Goal: Information Seeking & Learning: Learn about a topic

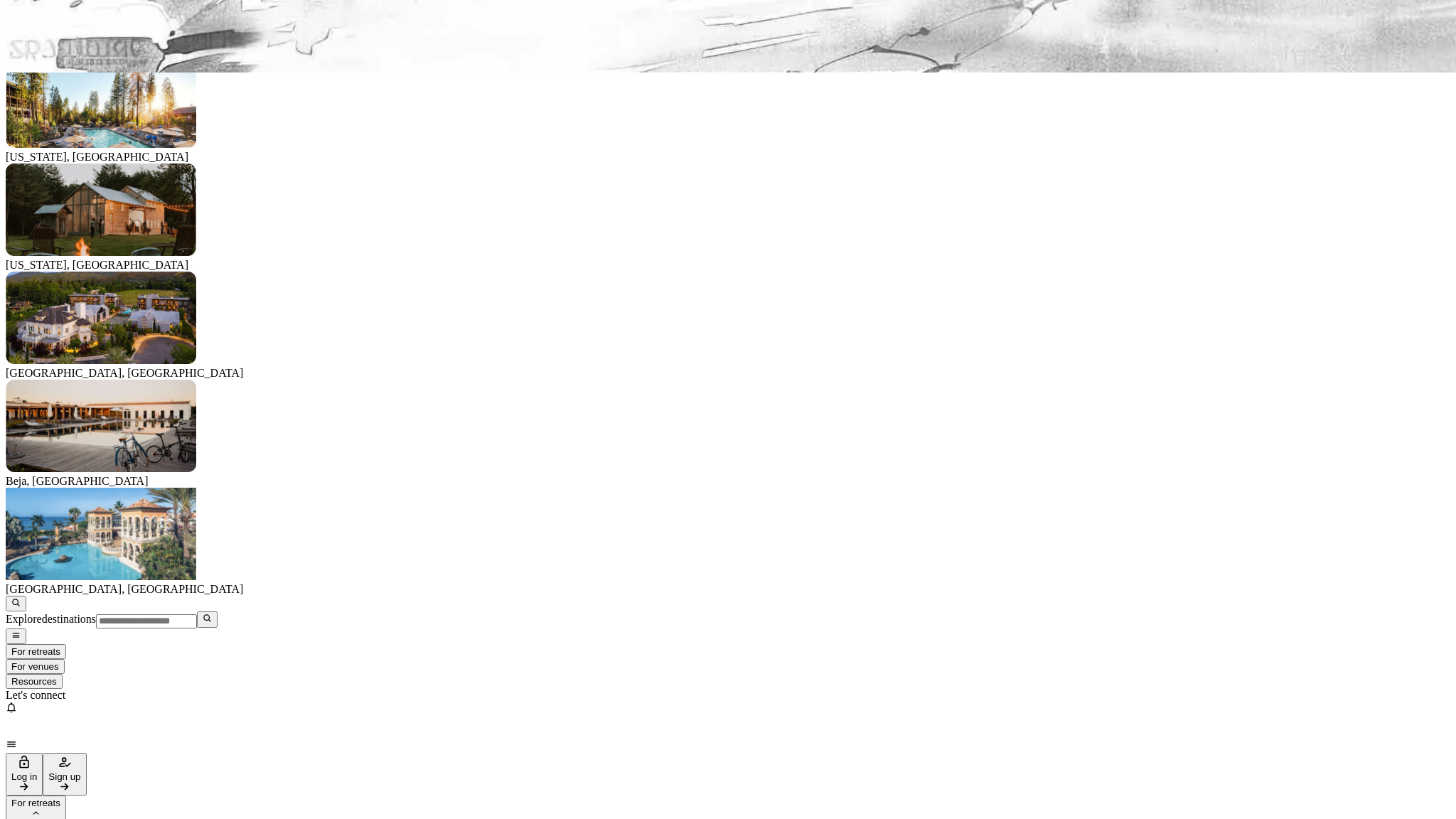
scroll to position [1535, 0]
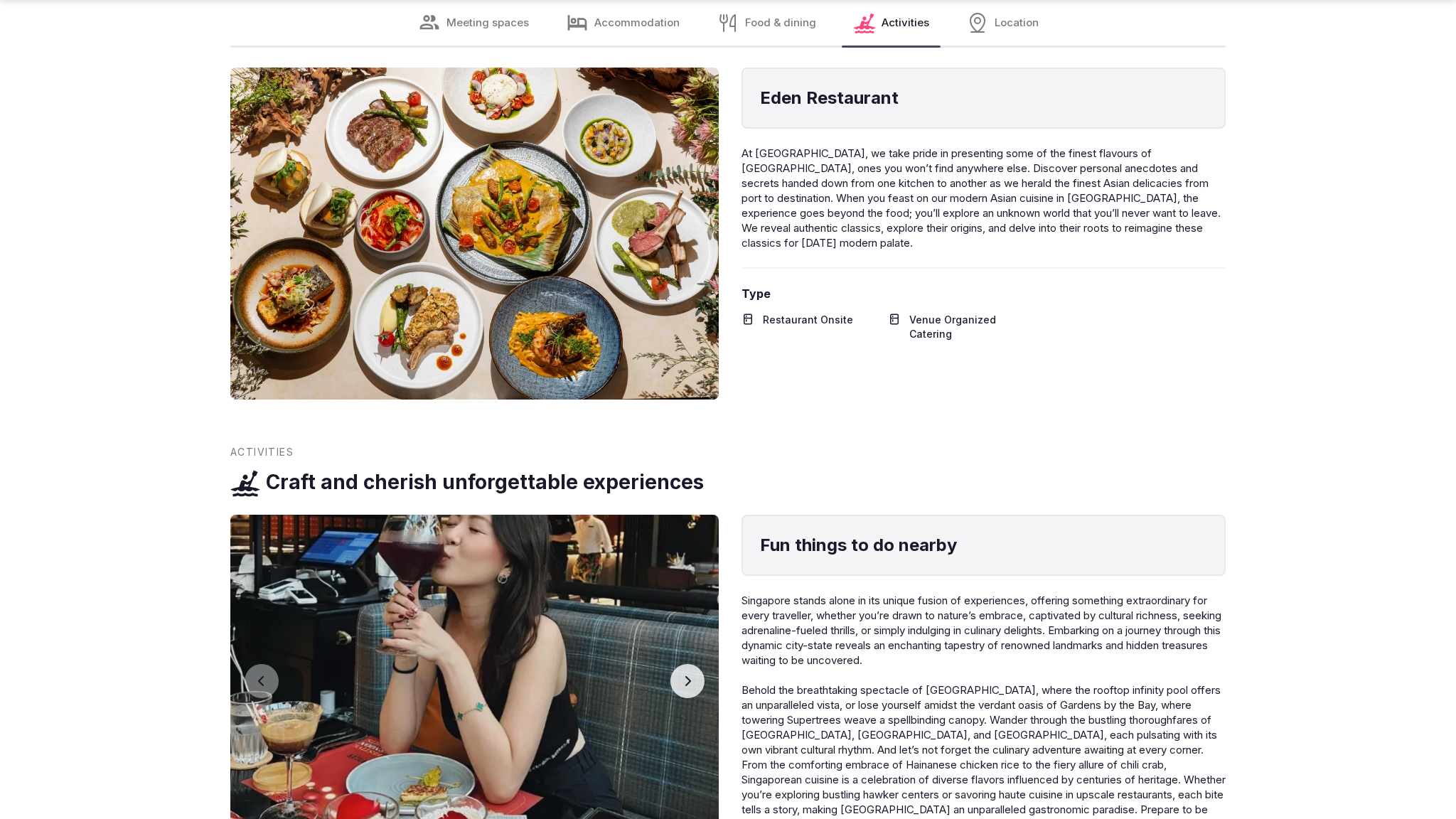
scroll to position [3018, 0]
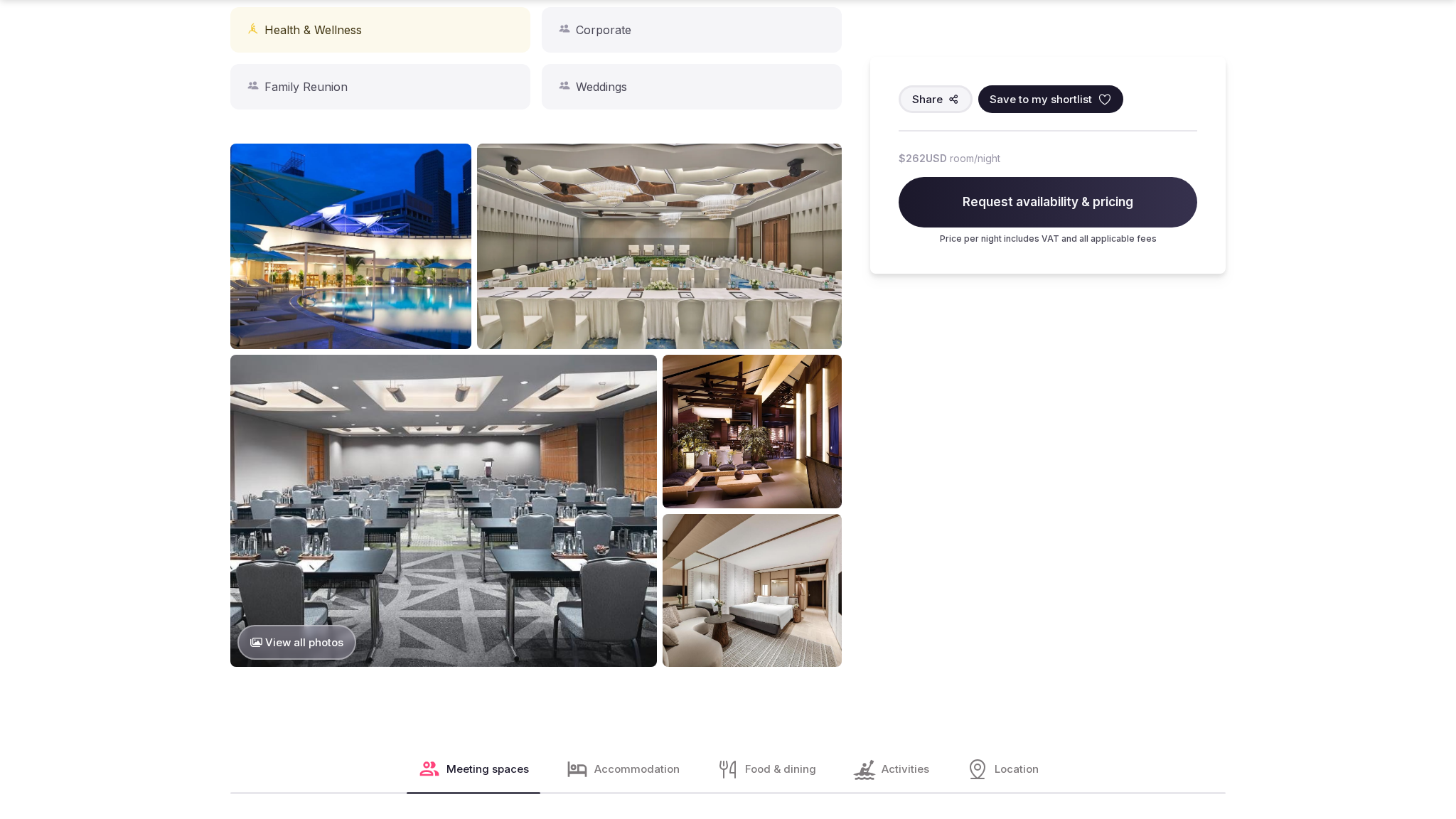
scroll to position [1492, 0]
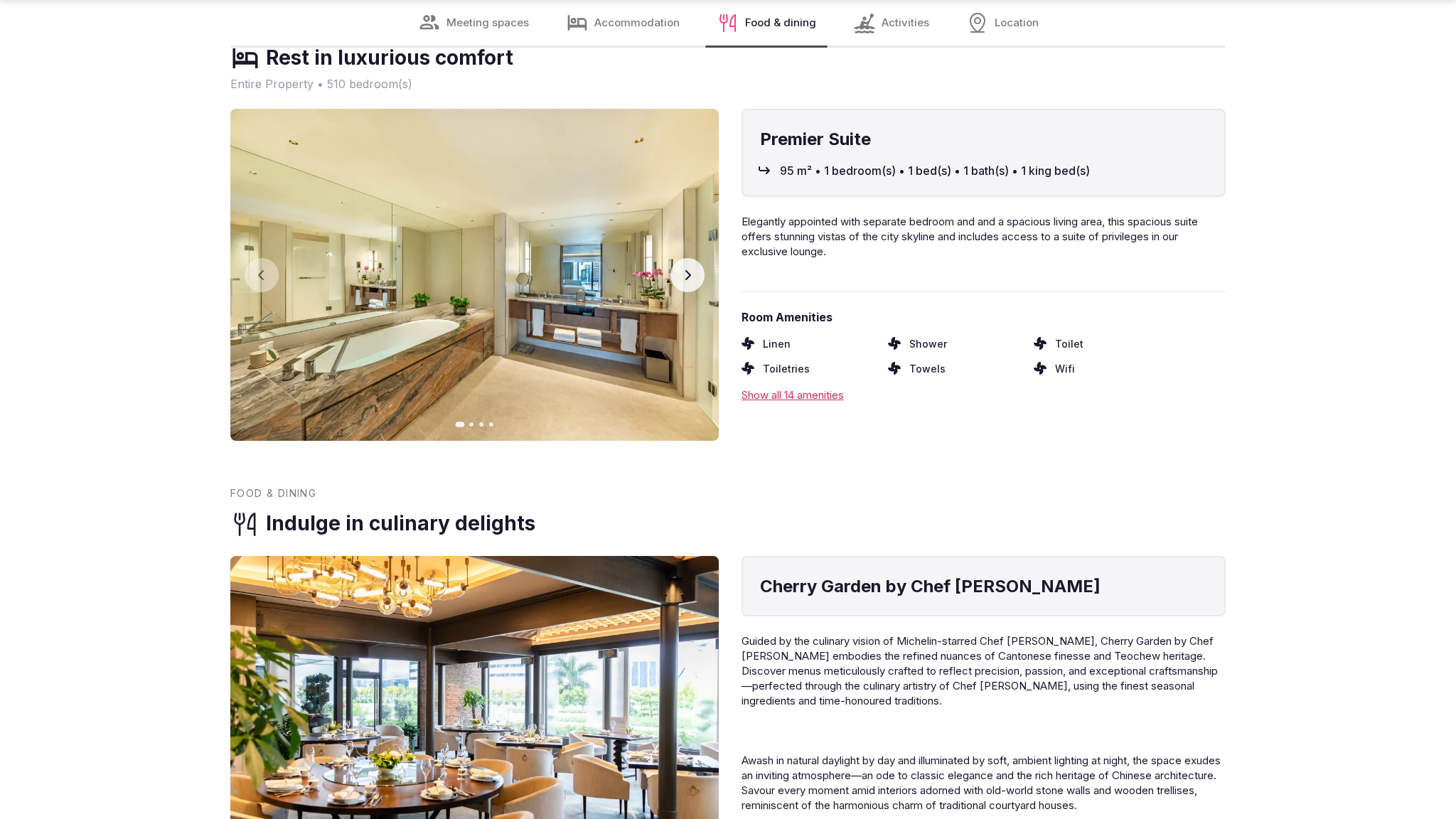
scroll to position [2277, 0]
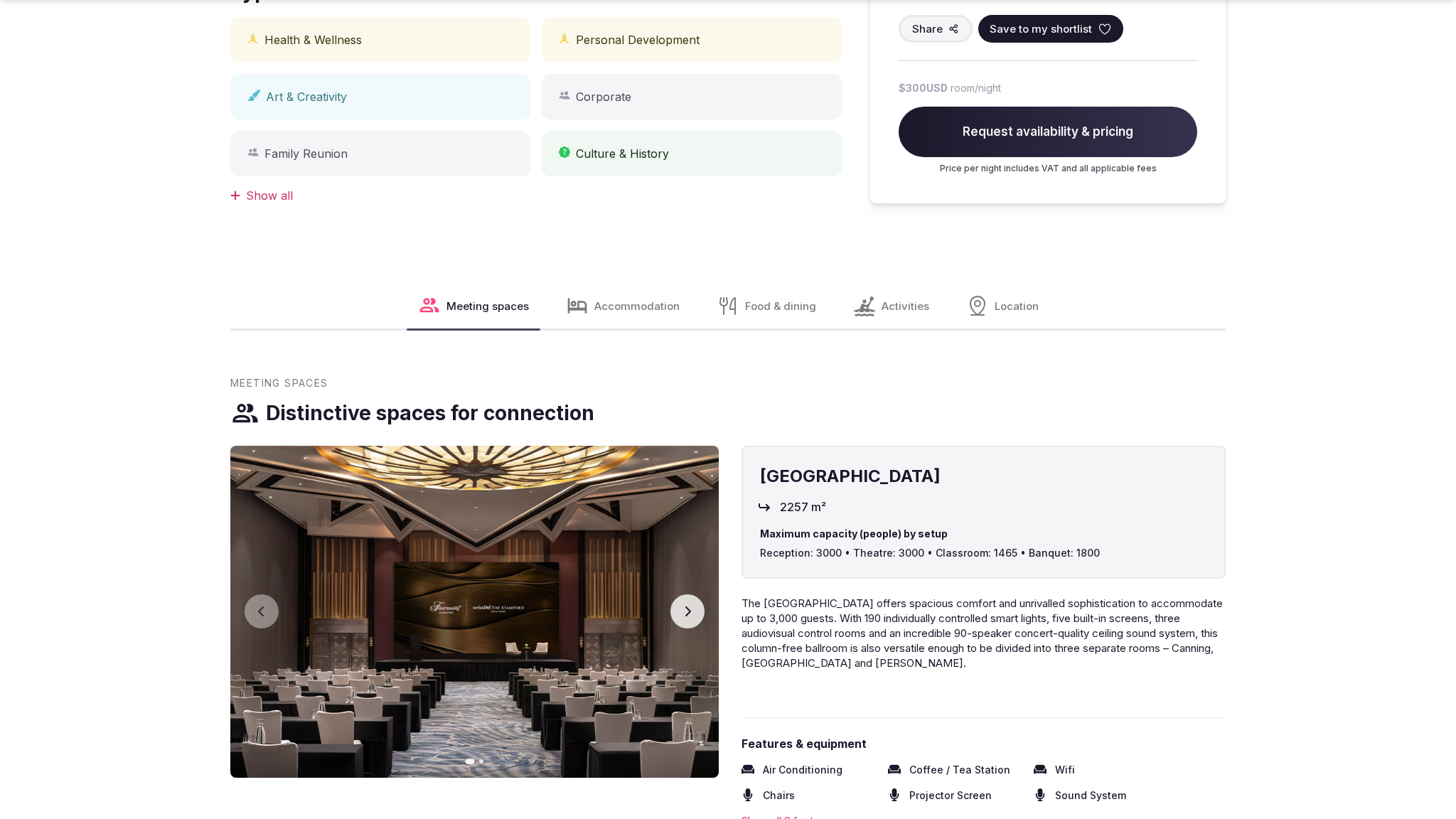
scroll to position [1493, 0]
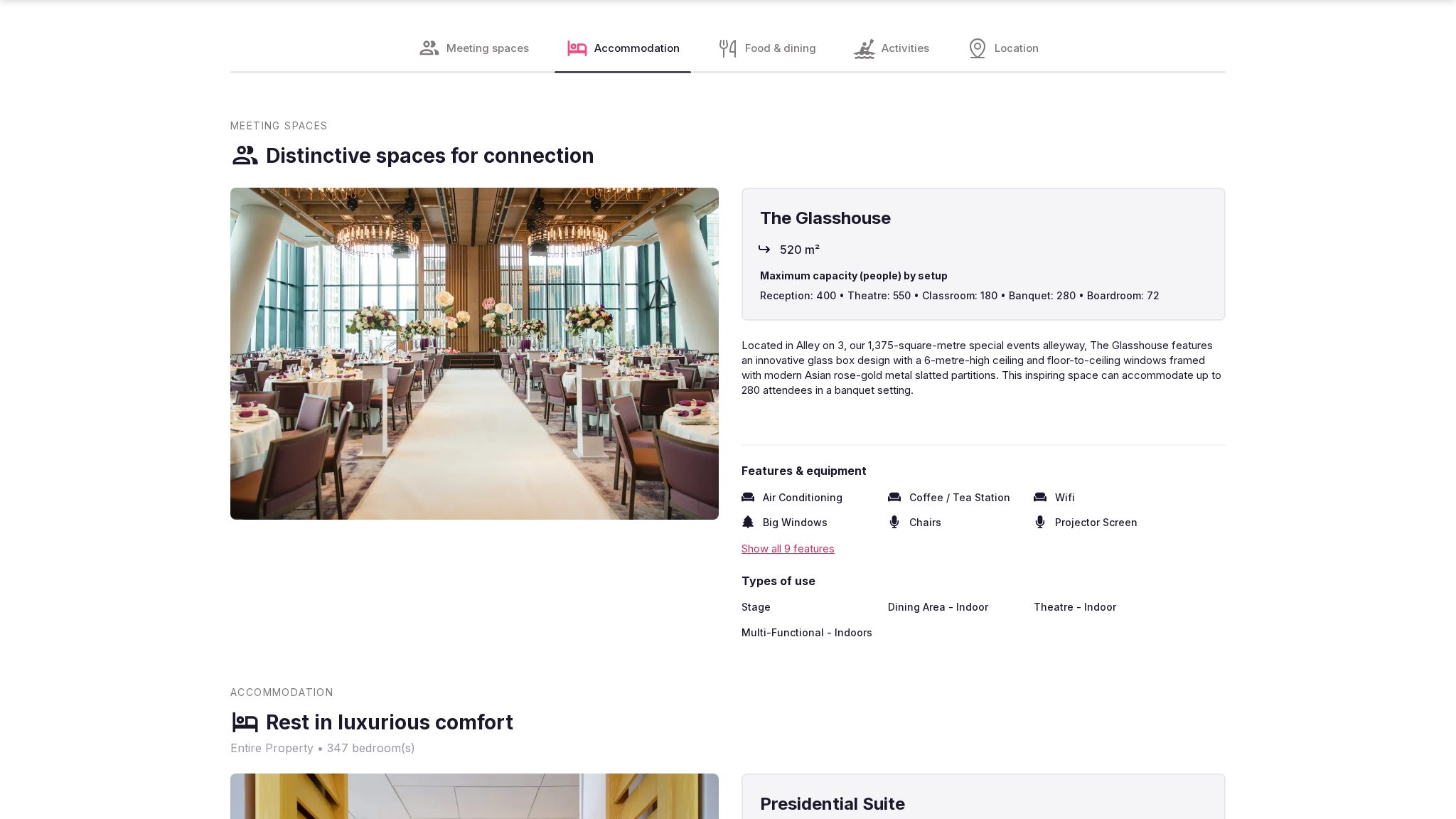
scroll to position [2324, 0]
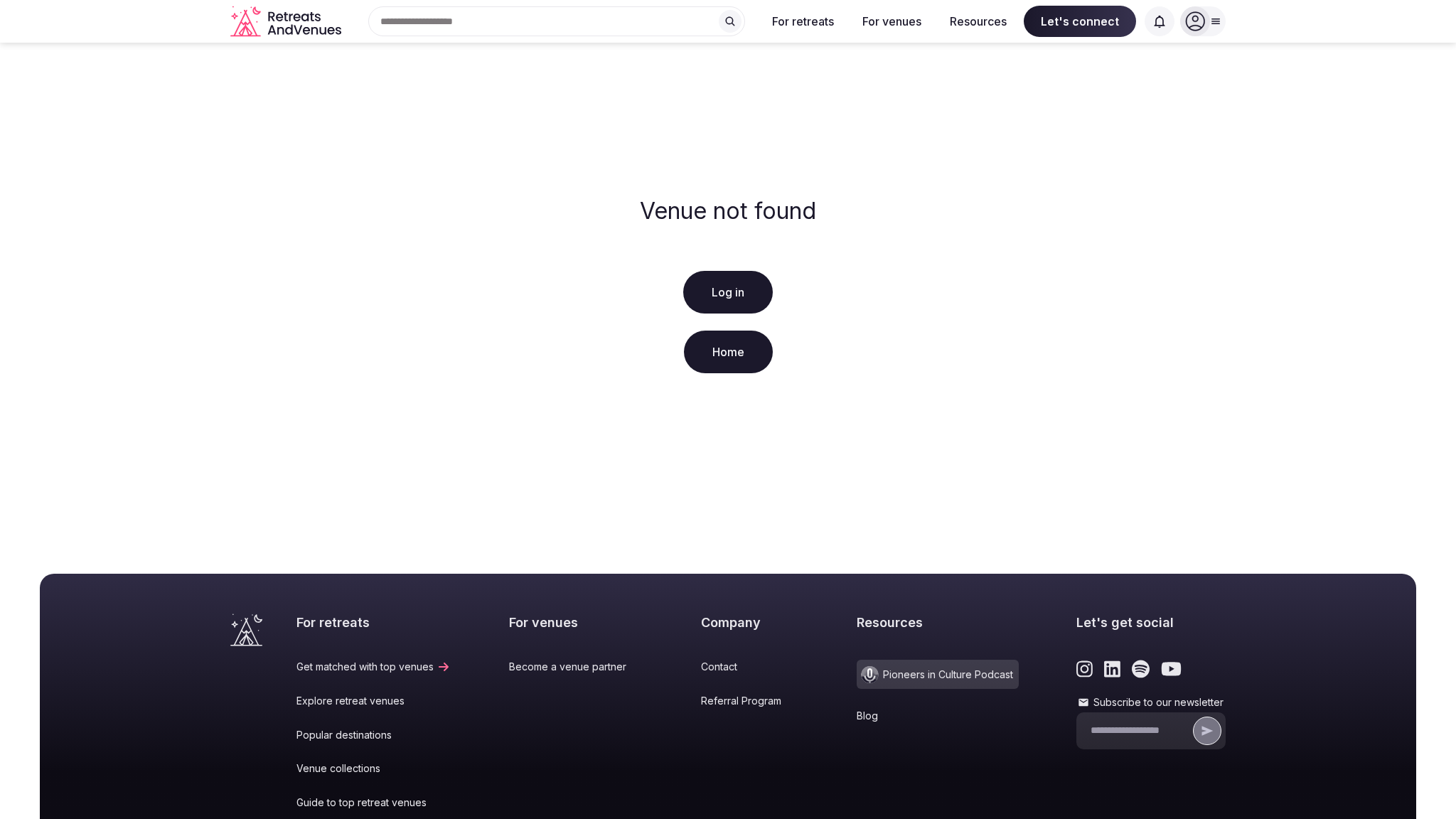
scroll to position [190, 0]
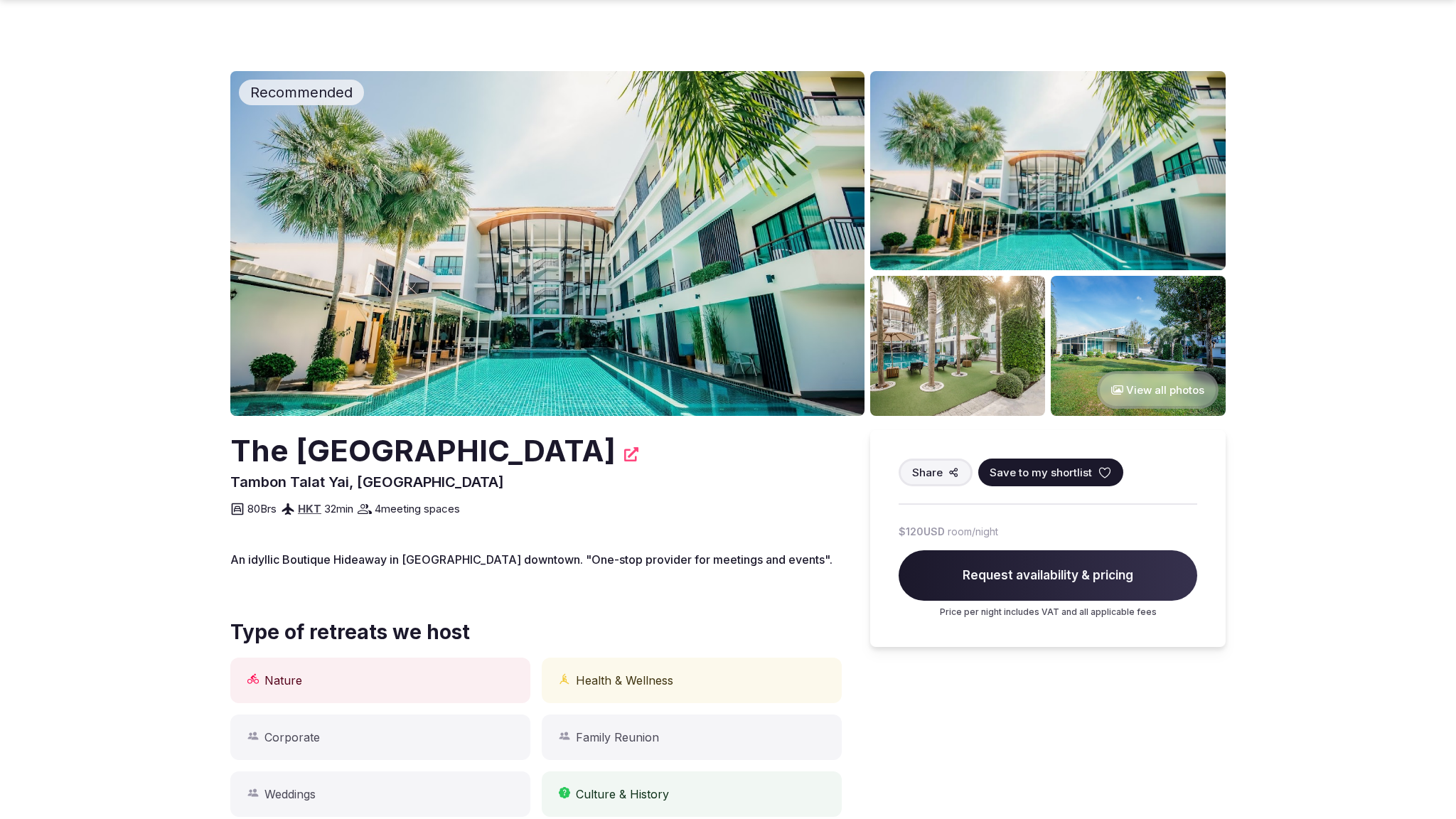
scroll to position [1492, 0]
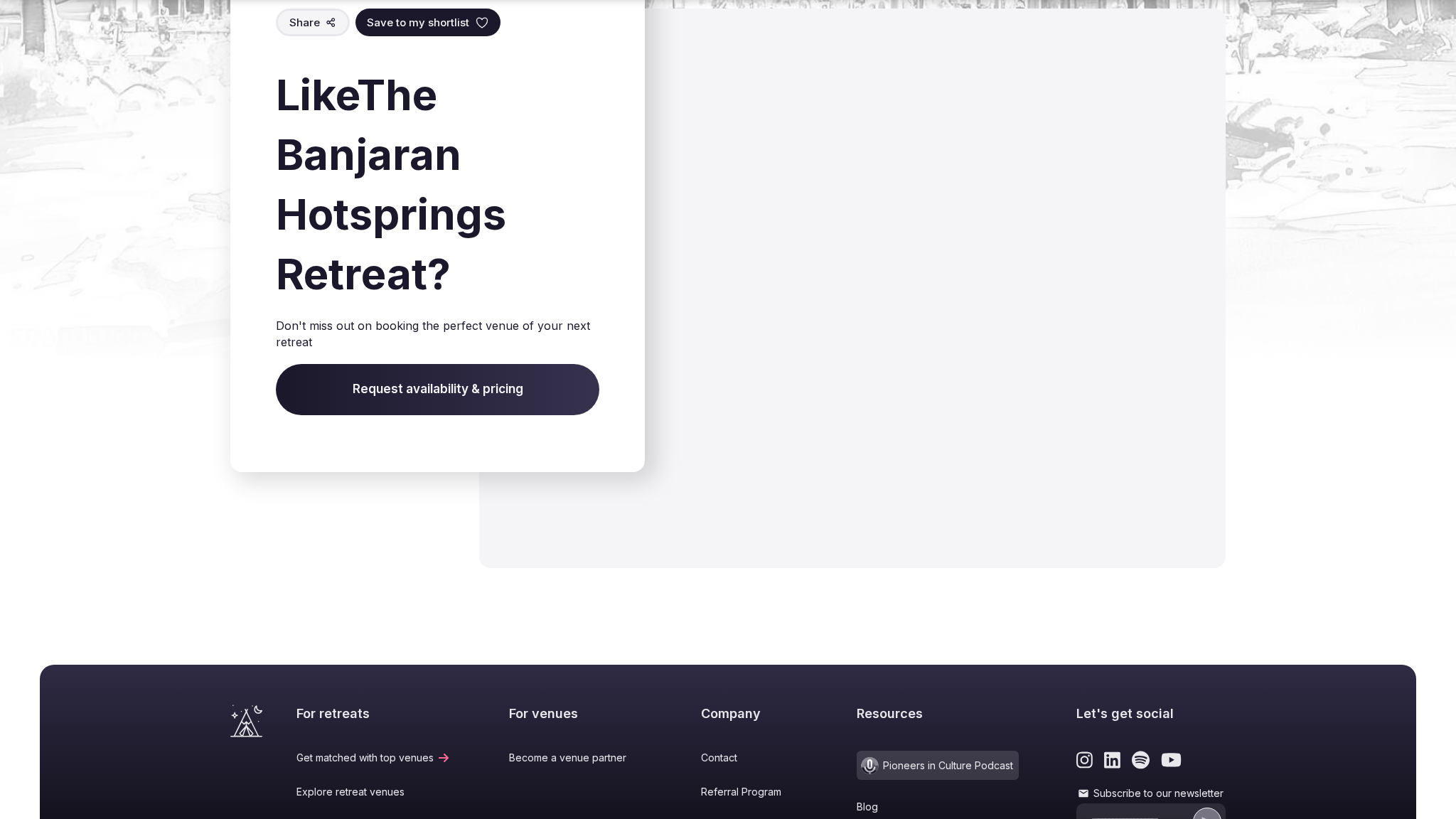
scroll to position [1785, 0]
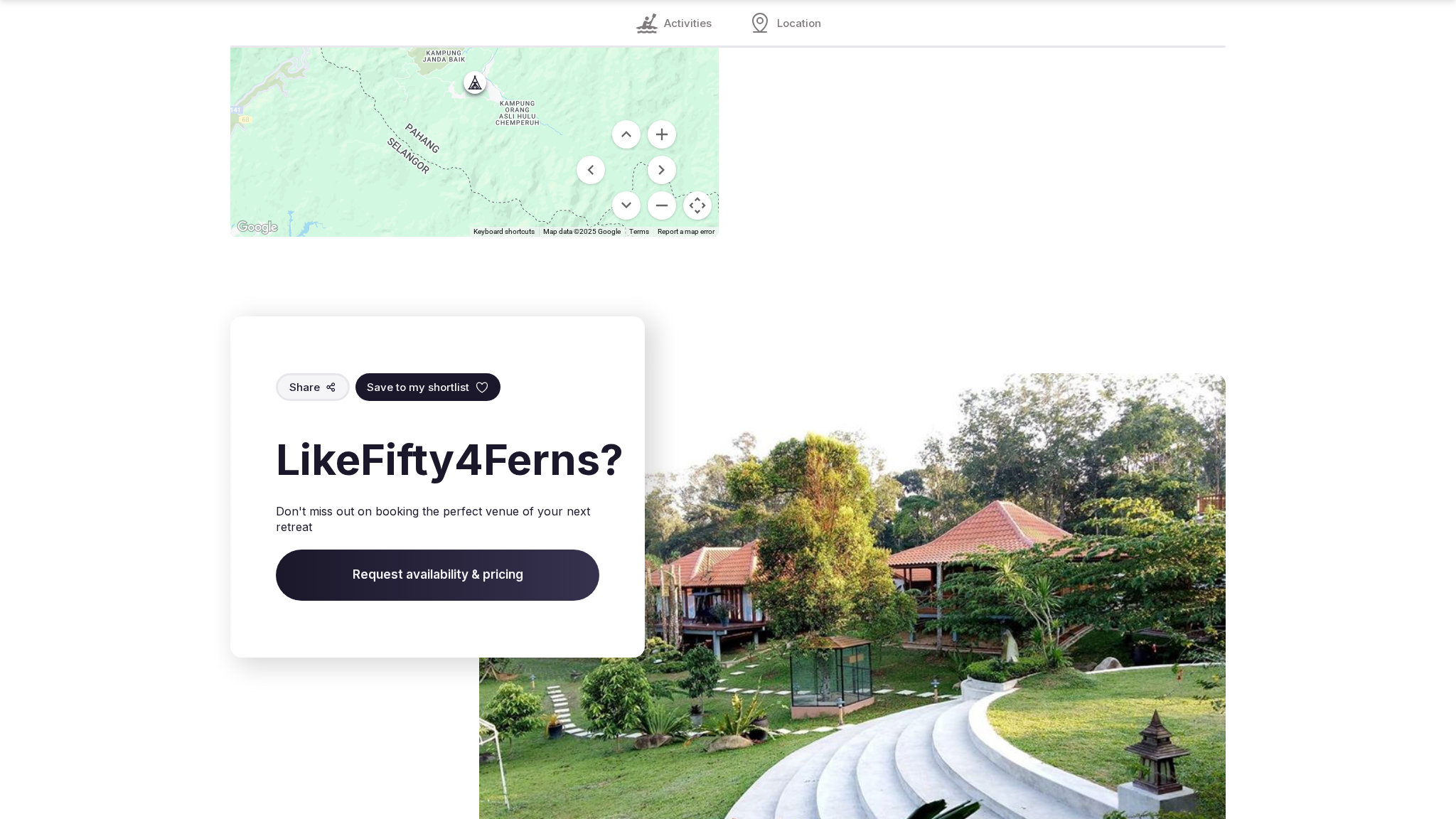
scroll to position [2105, 0]
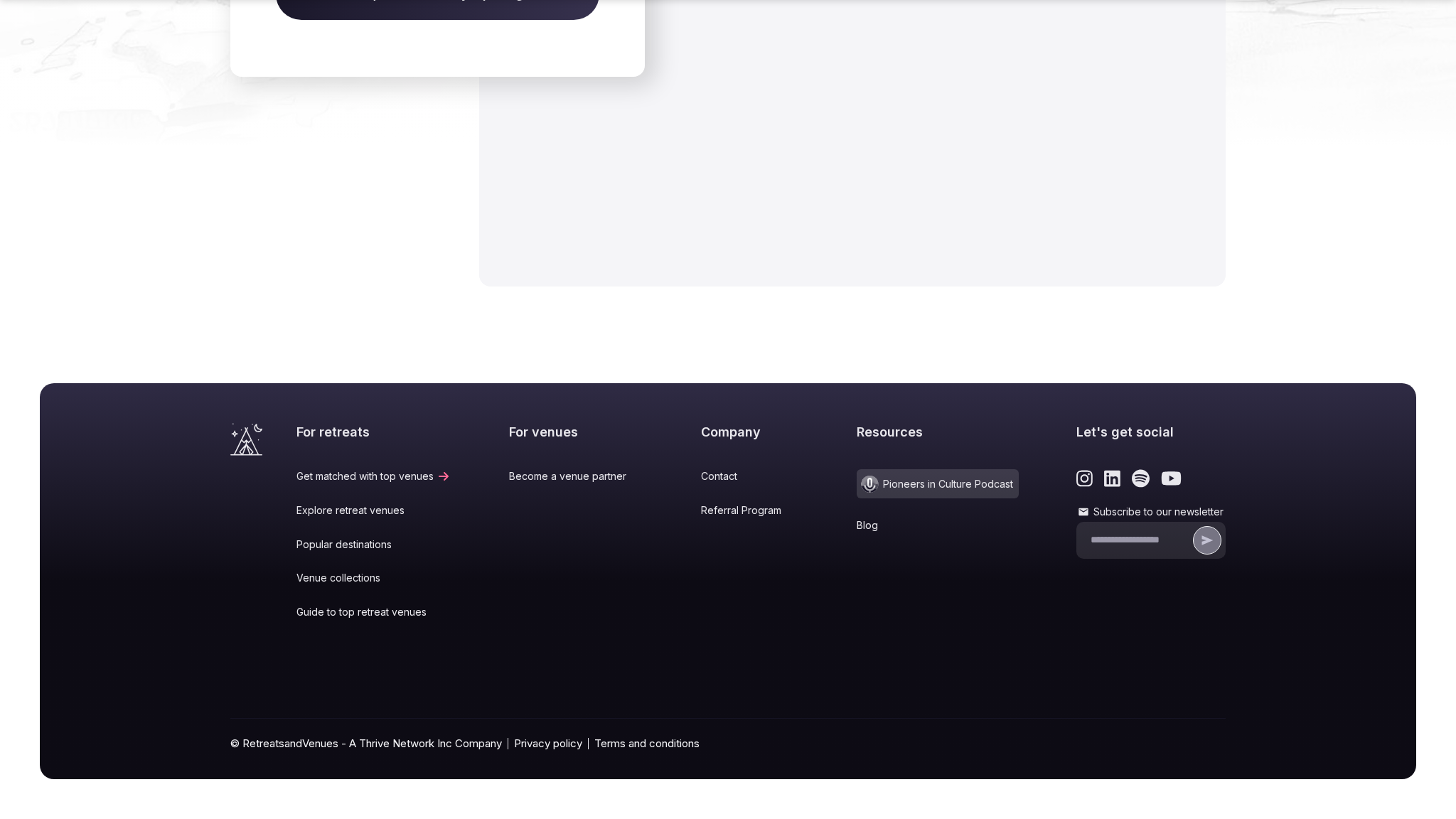
scroll to position [2116, 0]
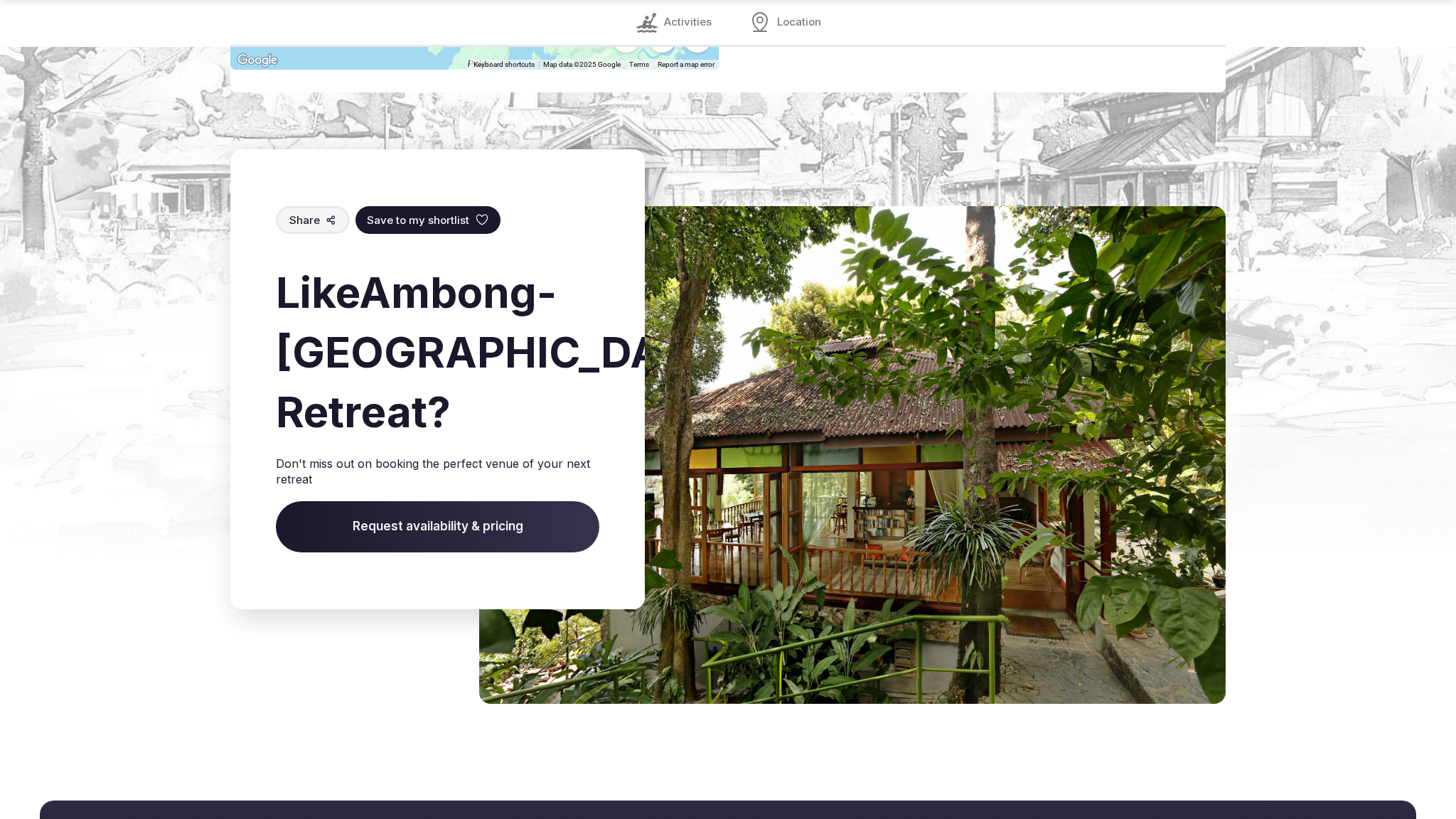
scroll to position [1952, 0]
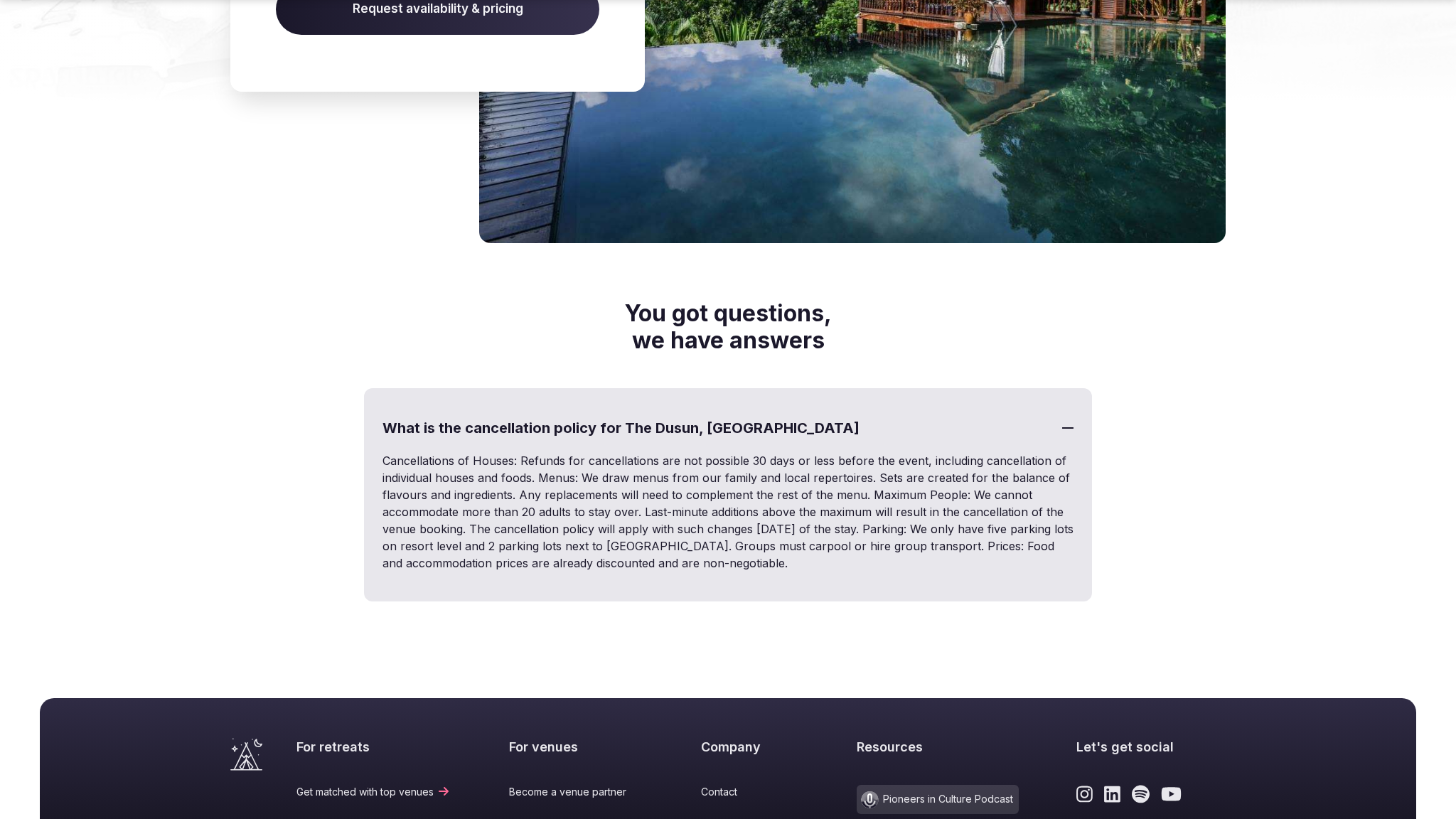
scroll to position [2592, 0]
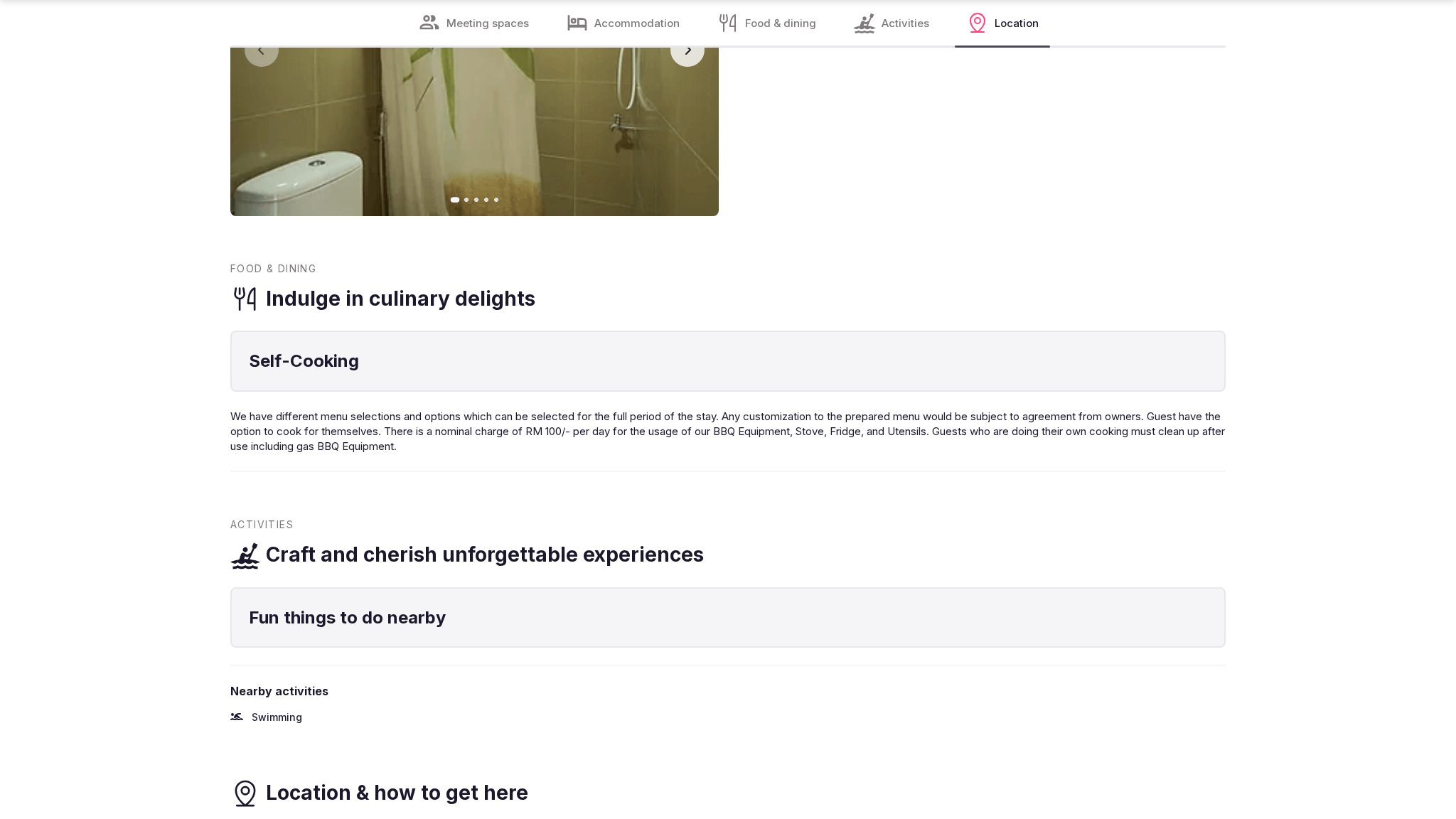
scroll to position [2229, 0]
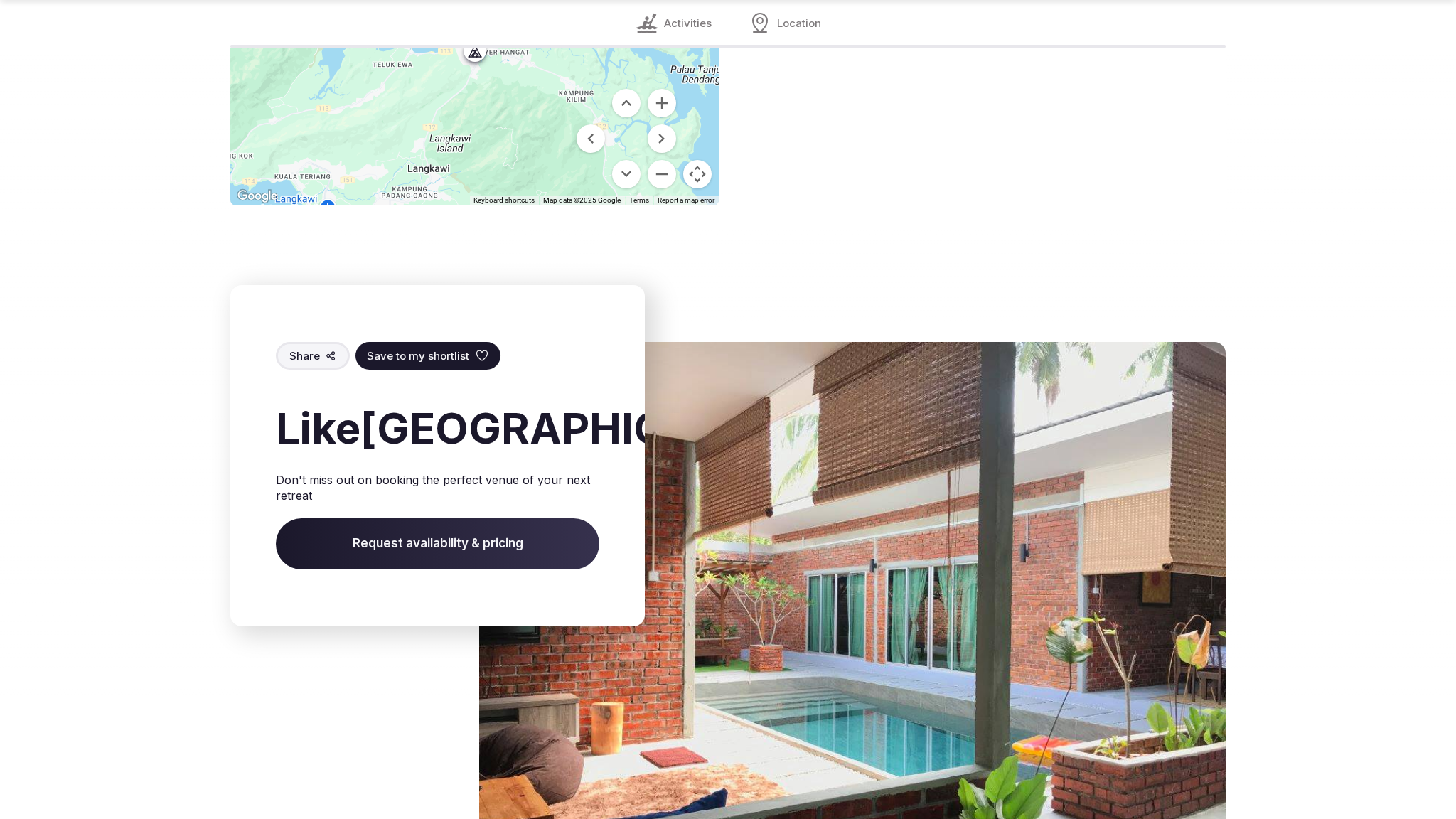
scroll to position [2108, 0]
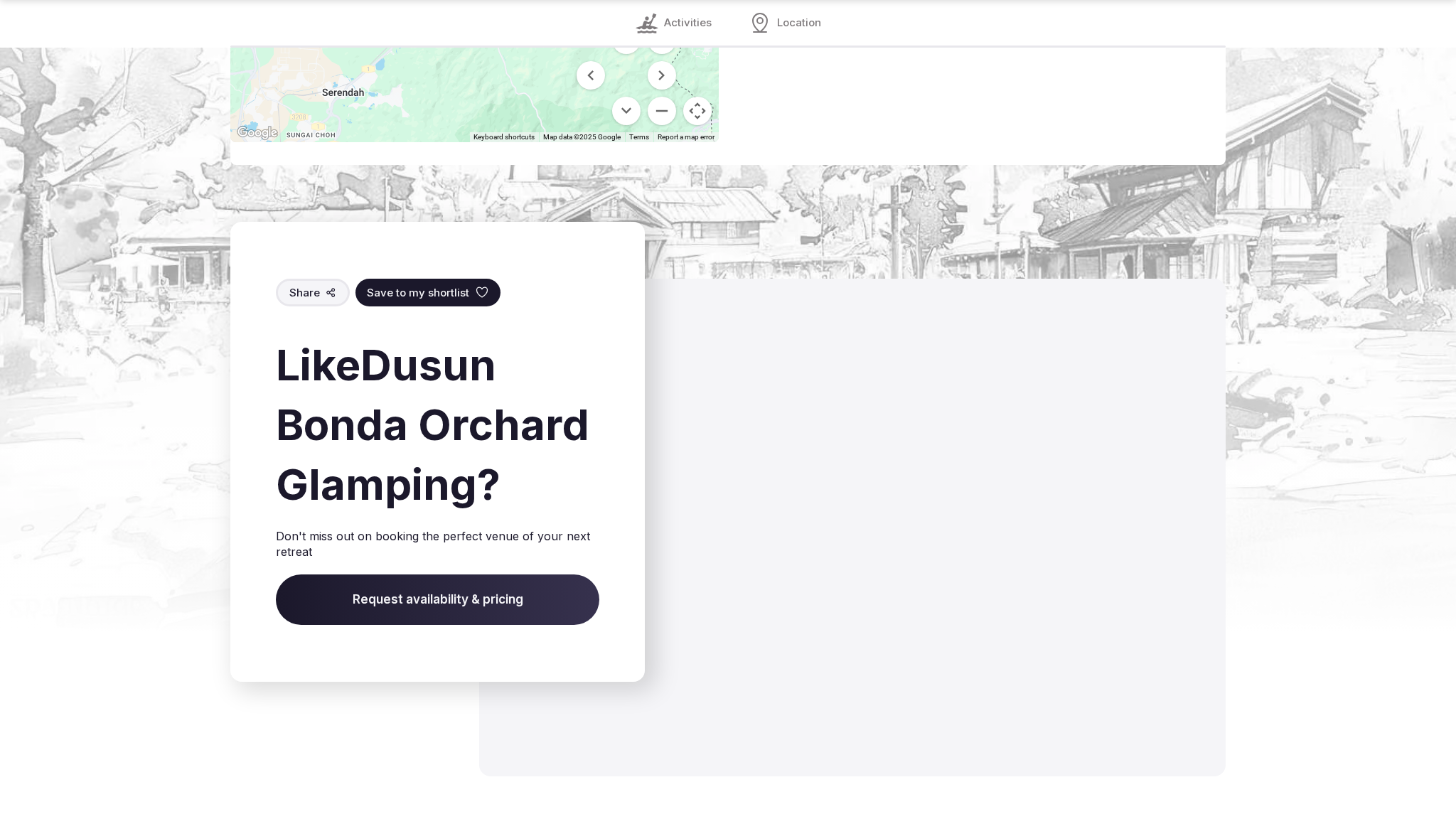
scroll to position [2024, 0]
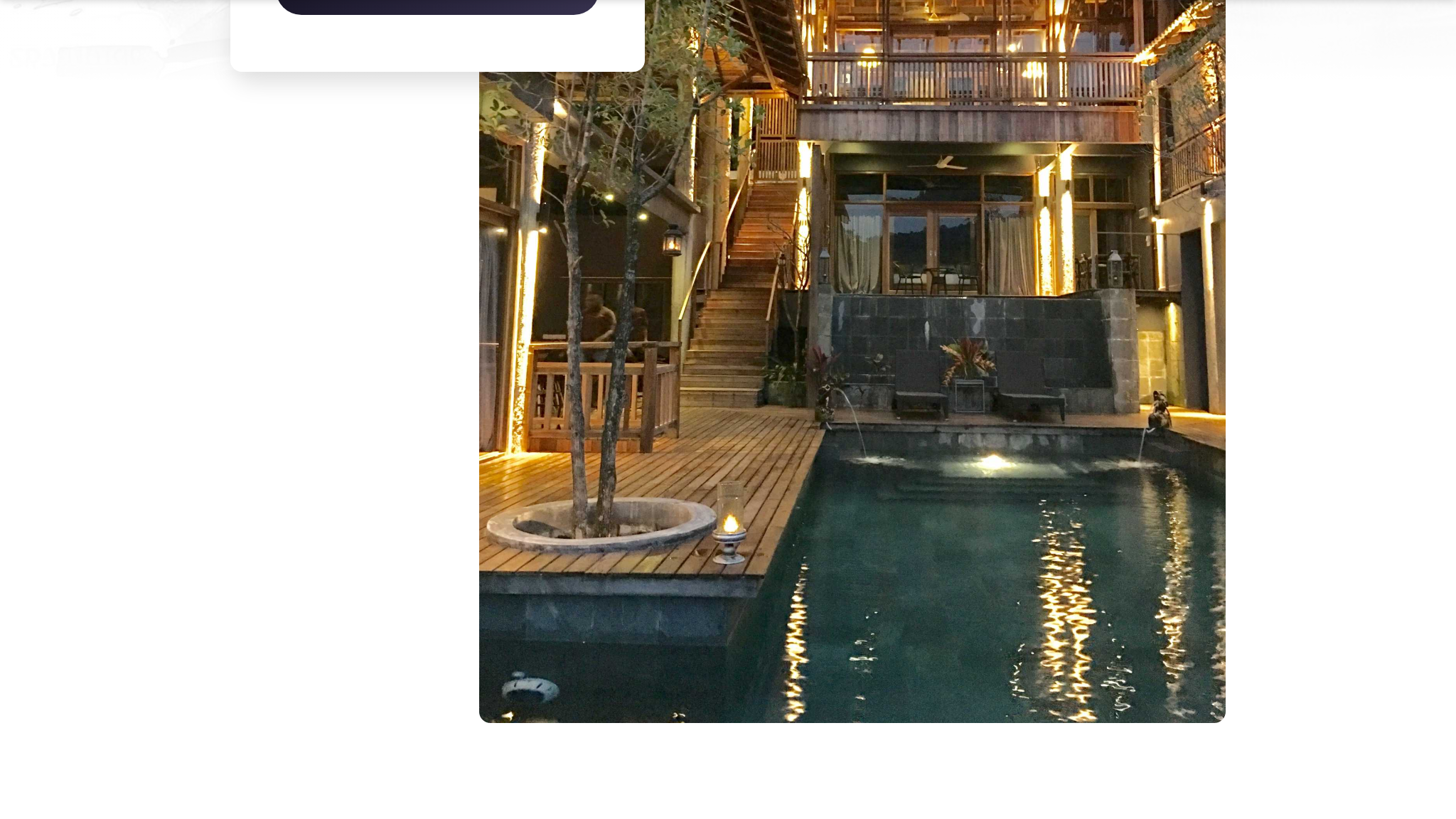
scroll to position [1961, 0]
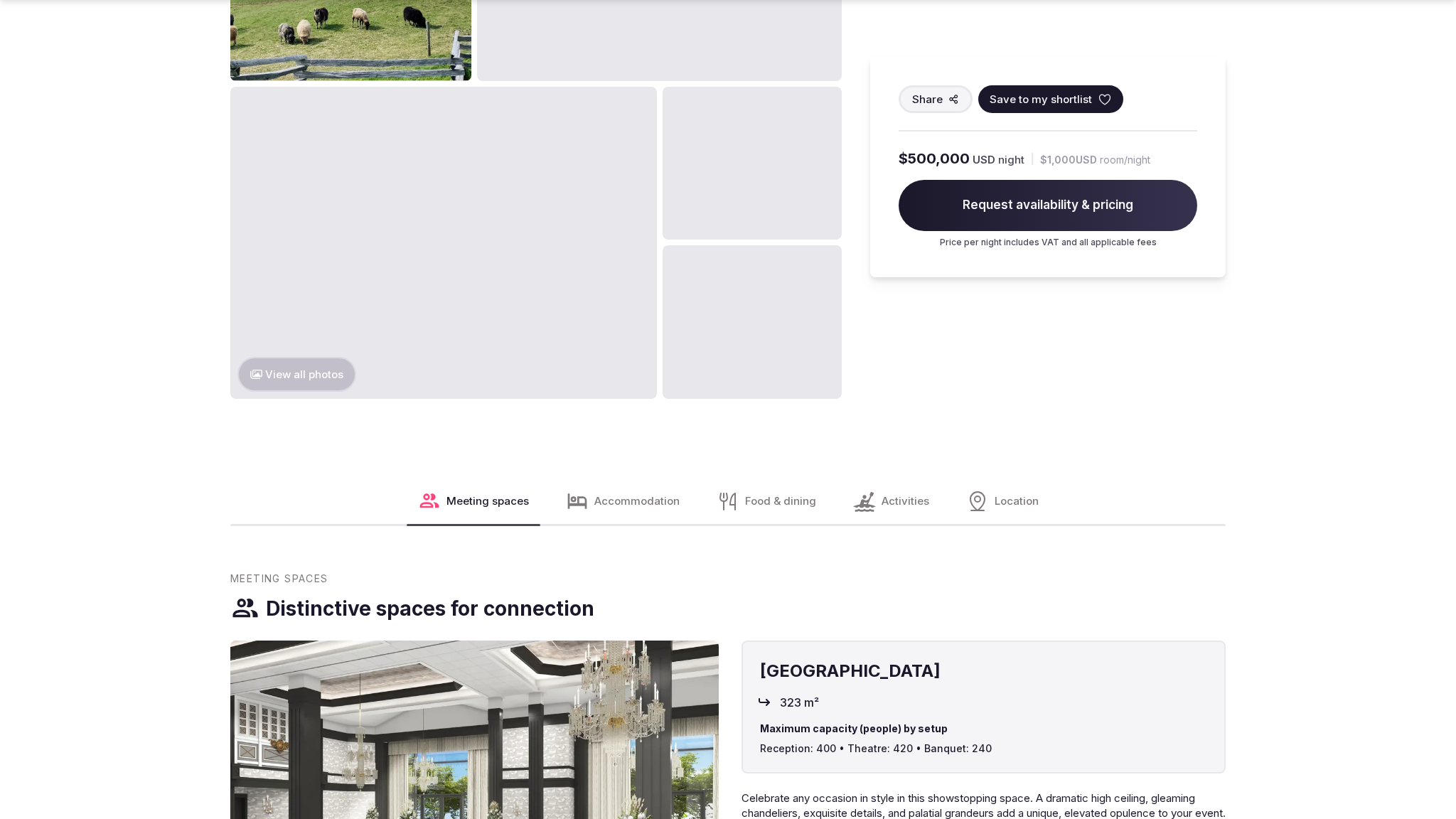
scroll to position [3065, 0]
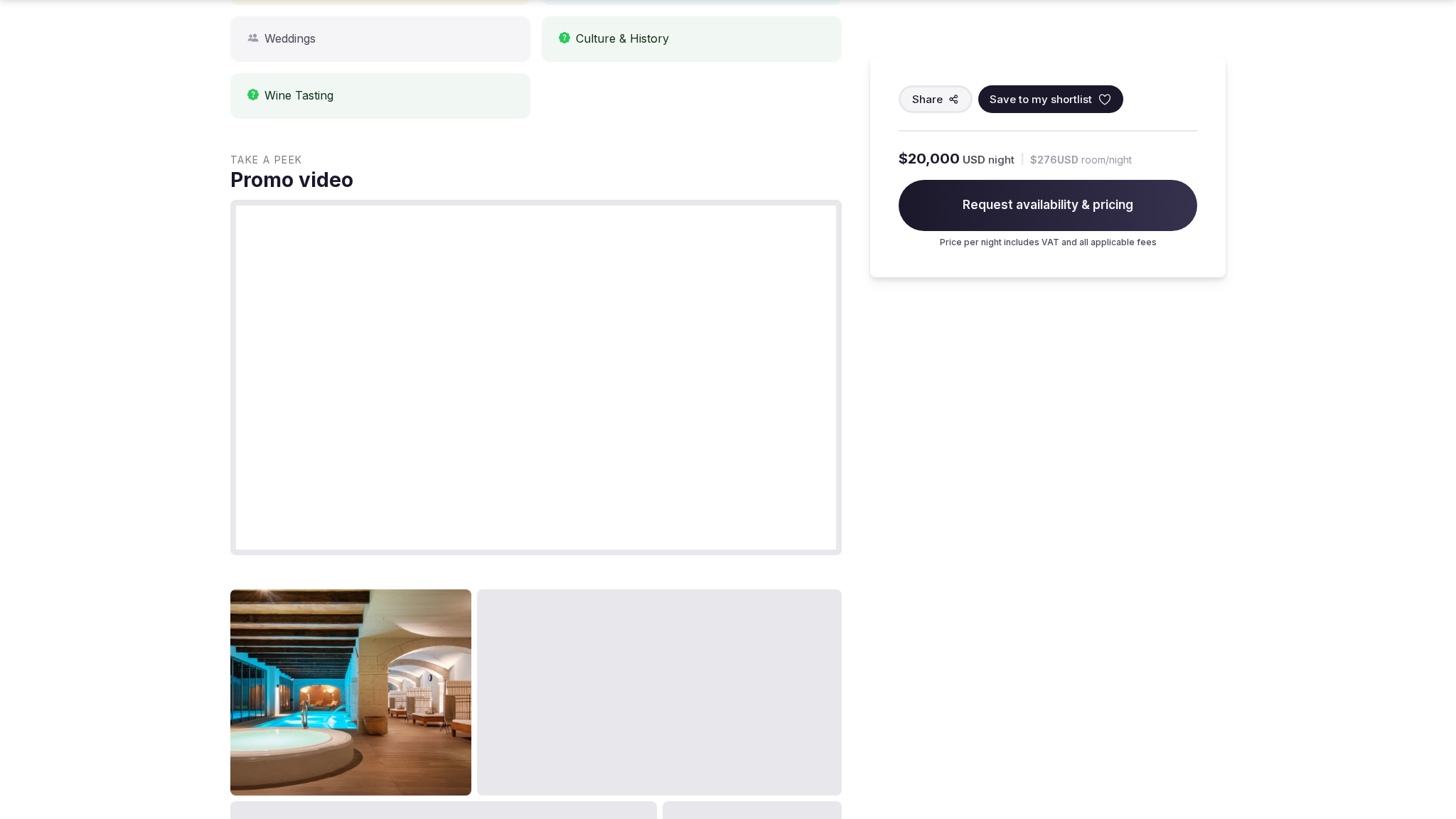
scroll to position [1535, 0]
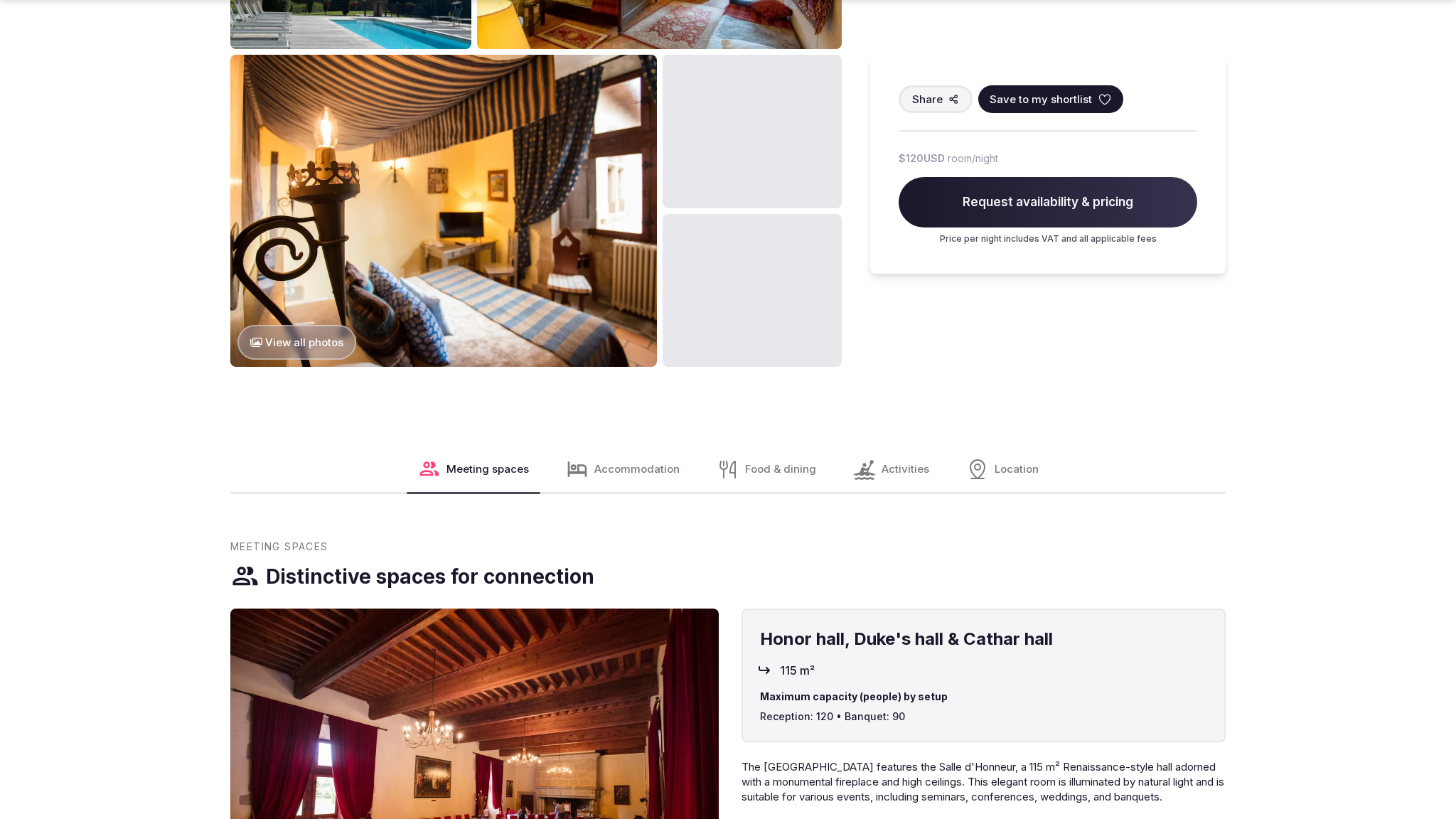
scroll to position [2324, 0]
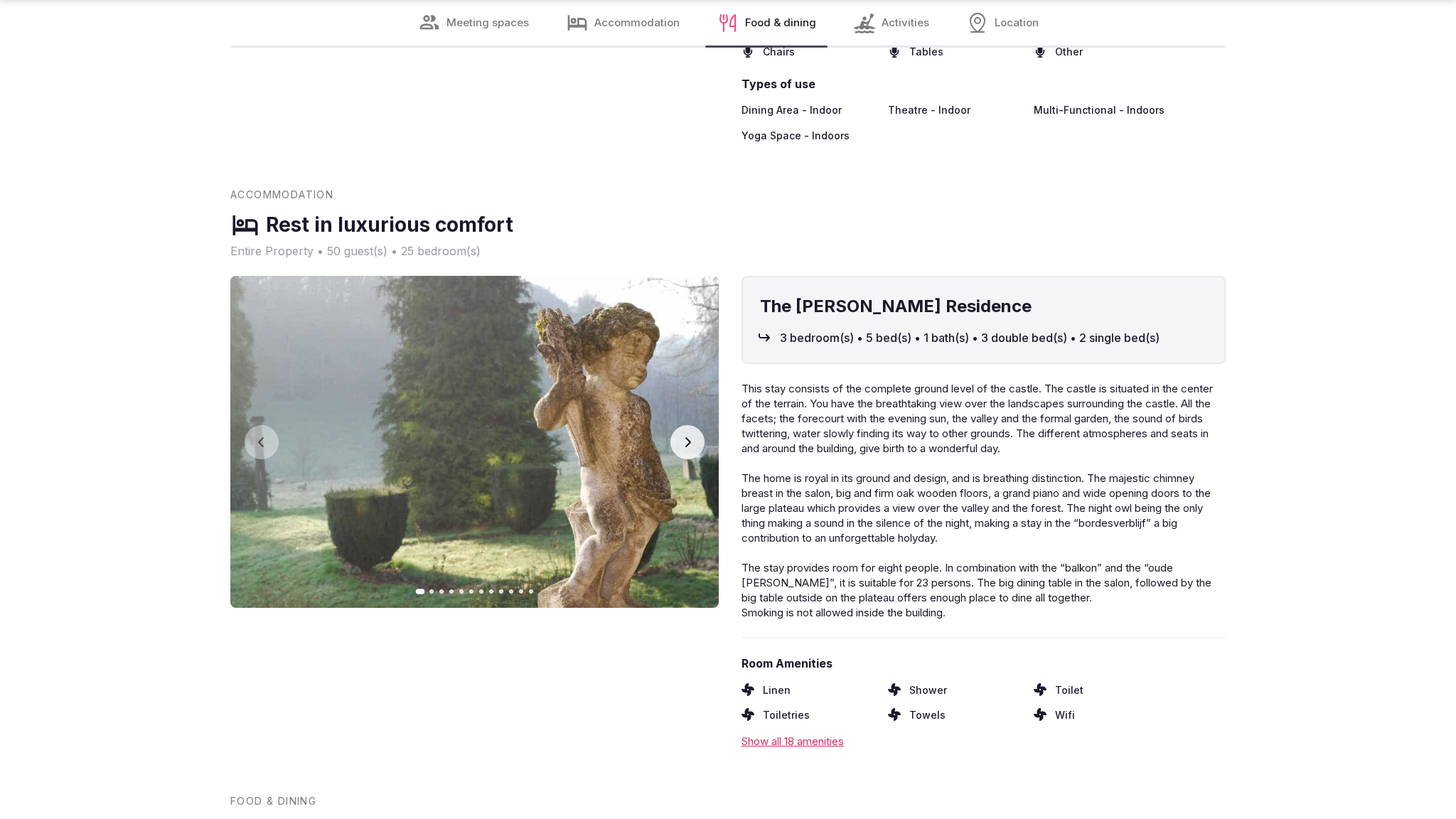
scroll to position [2261, 0]
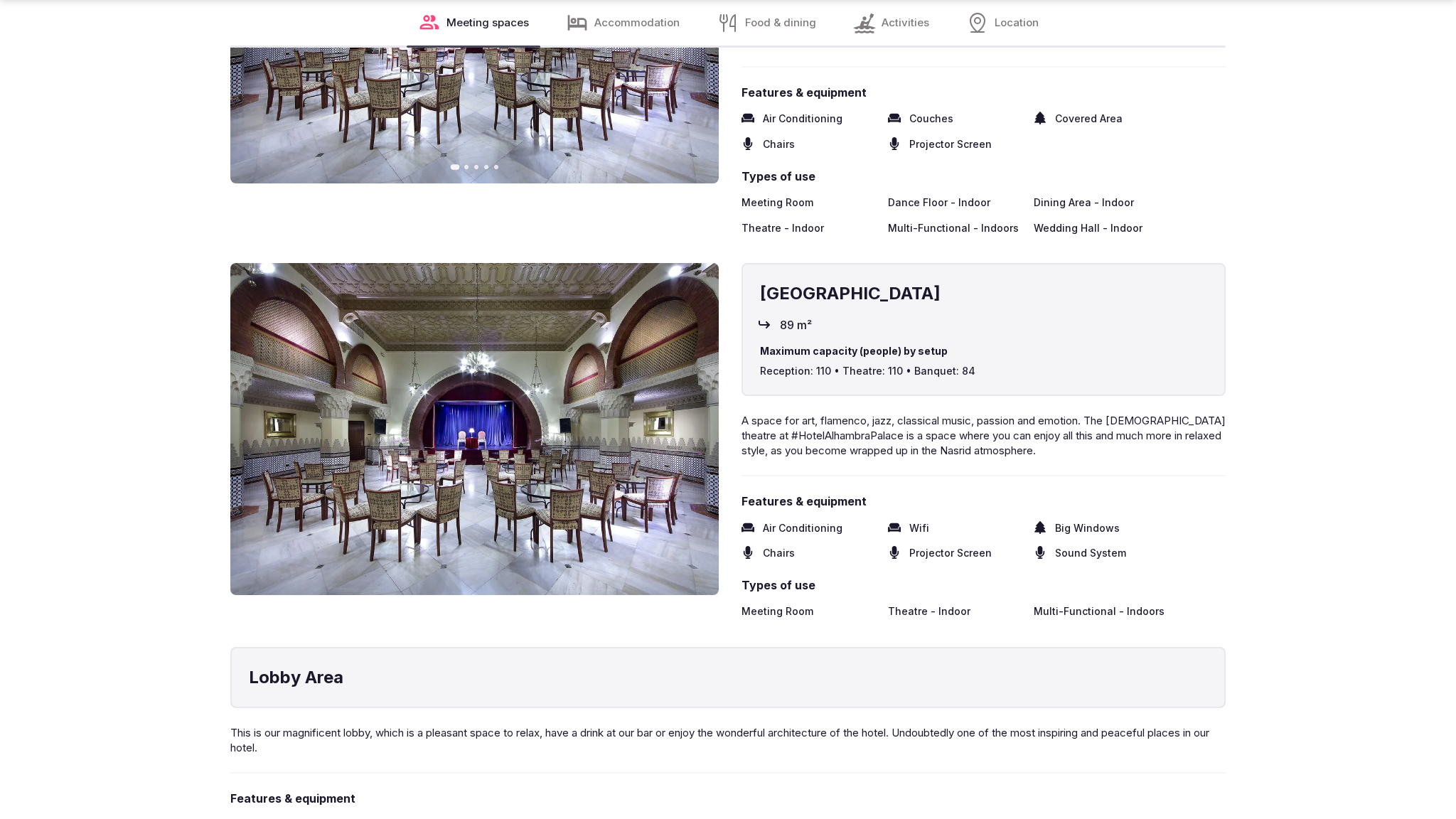
scroll to position [3065, 0]
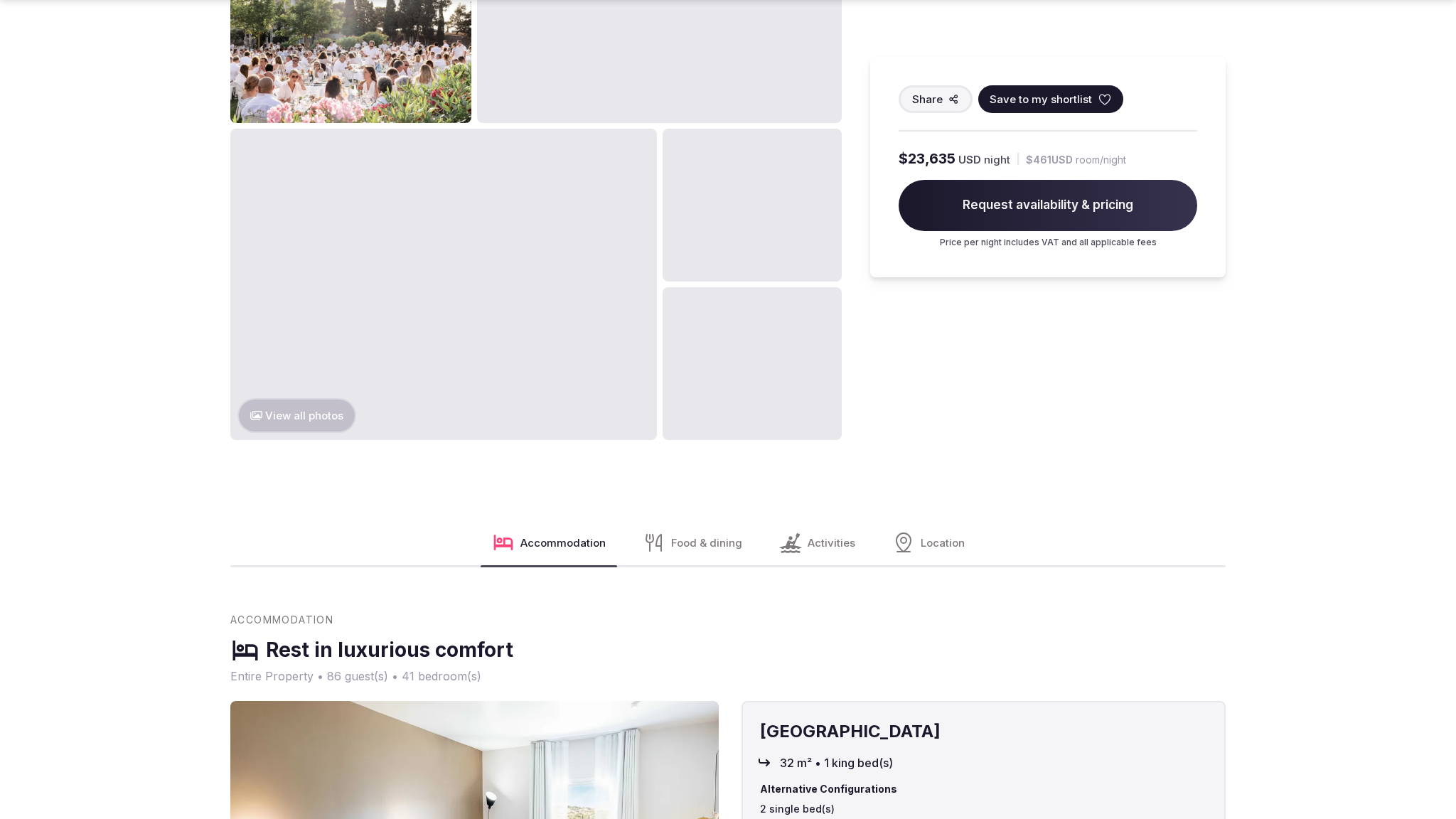
scroll to position [2324, 0]
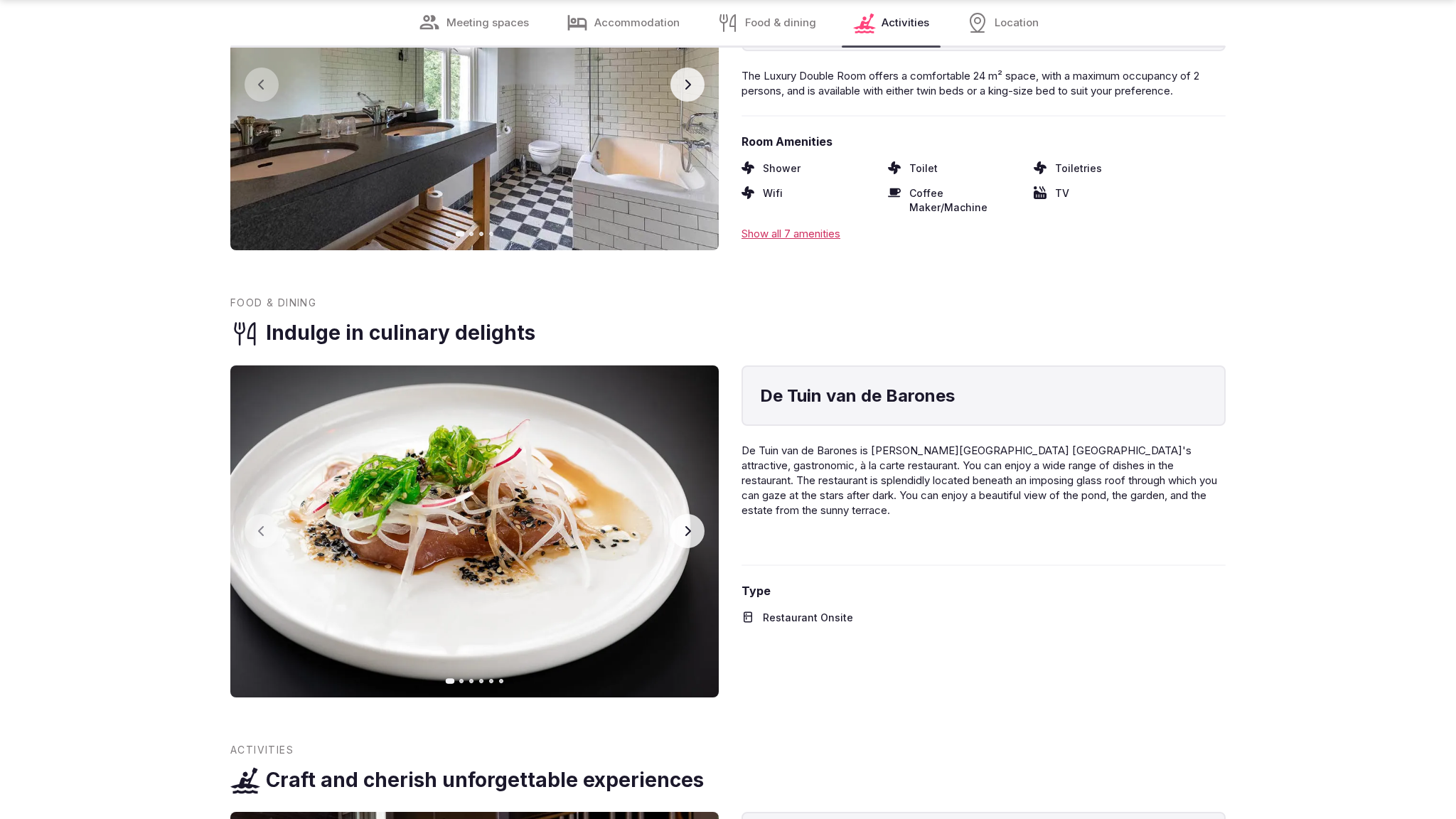
scroll to position [3063, 0]
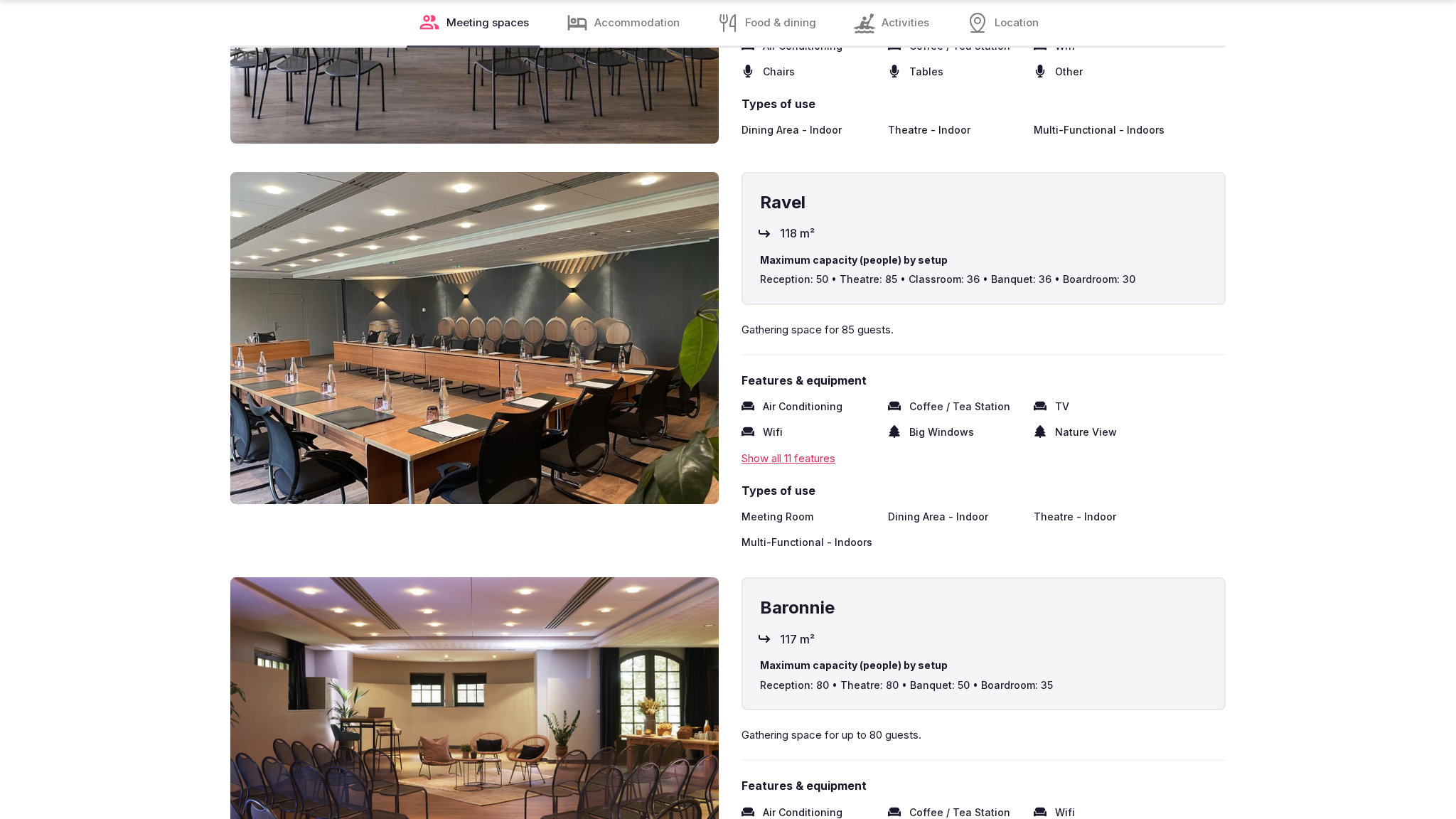
scroll to position [3015, 0]
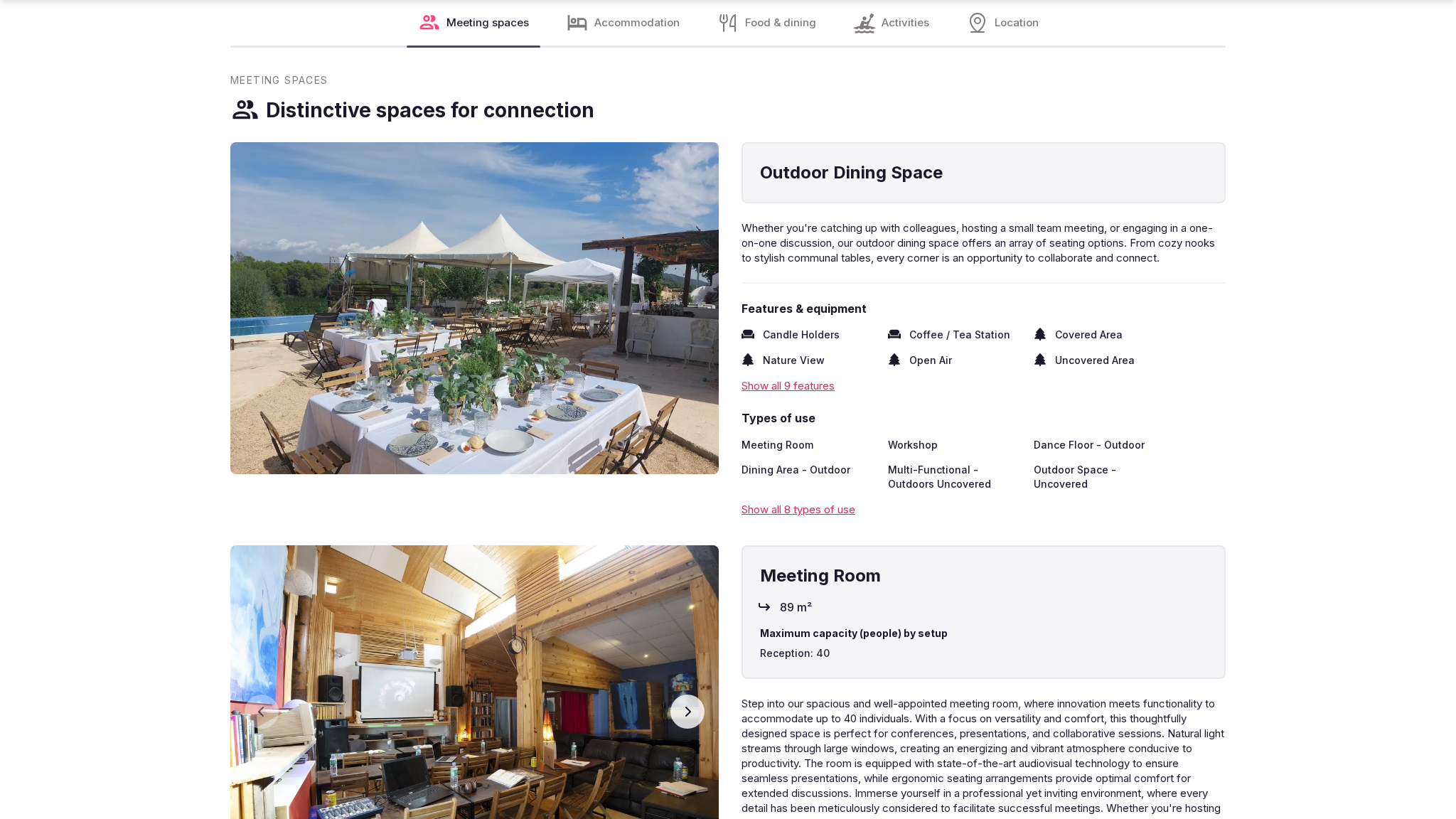
scroll to position [2275, 0]
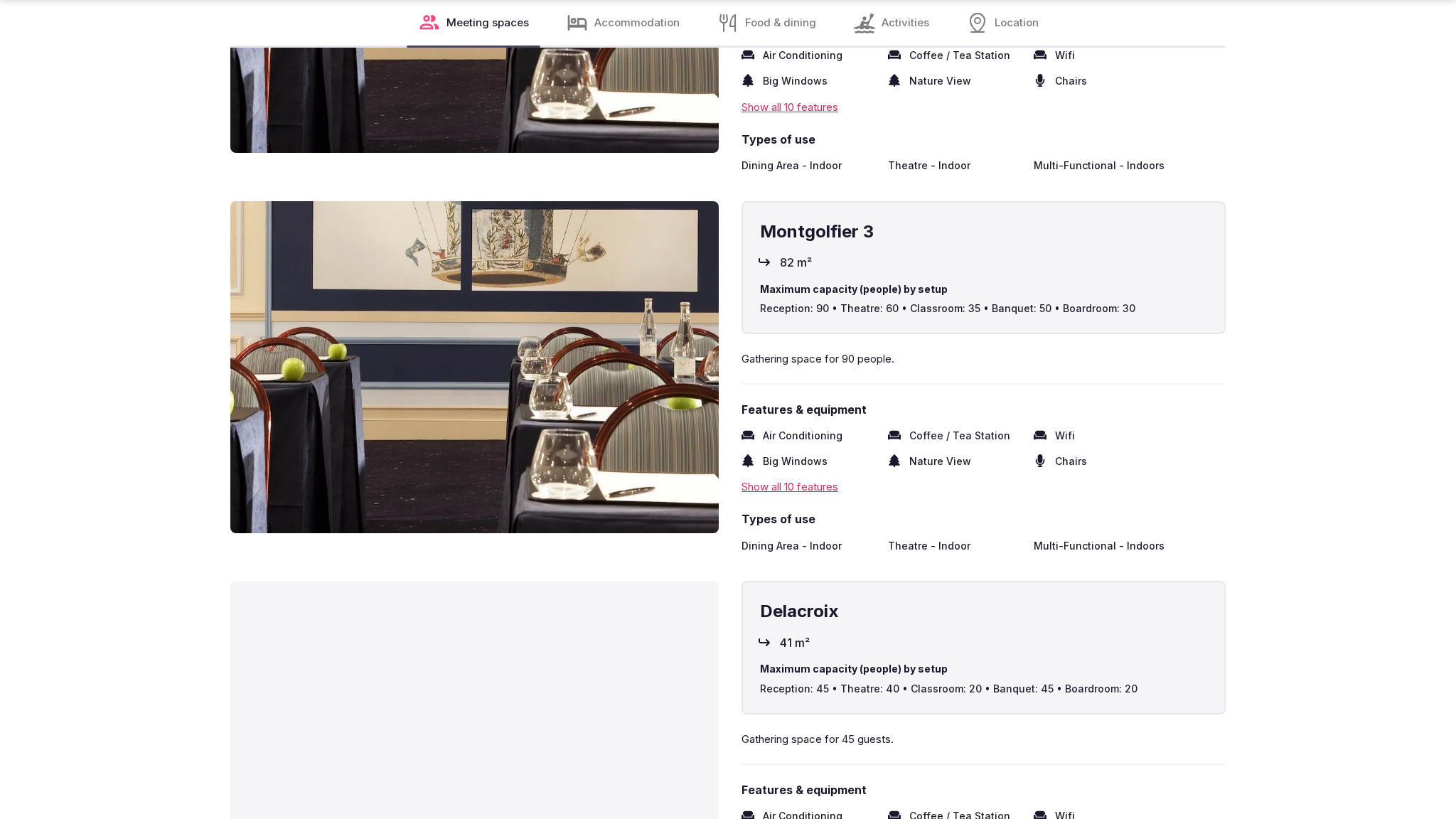
scroll to position [3017, 0]
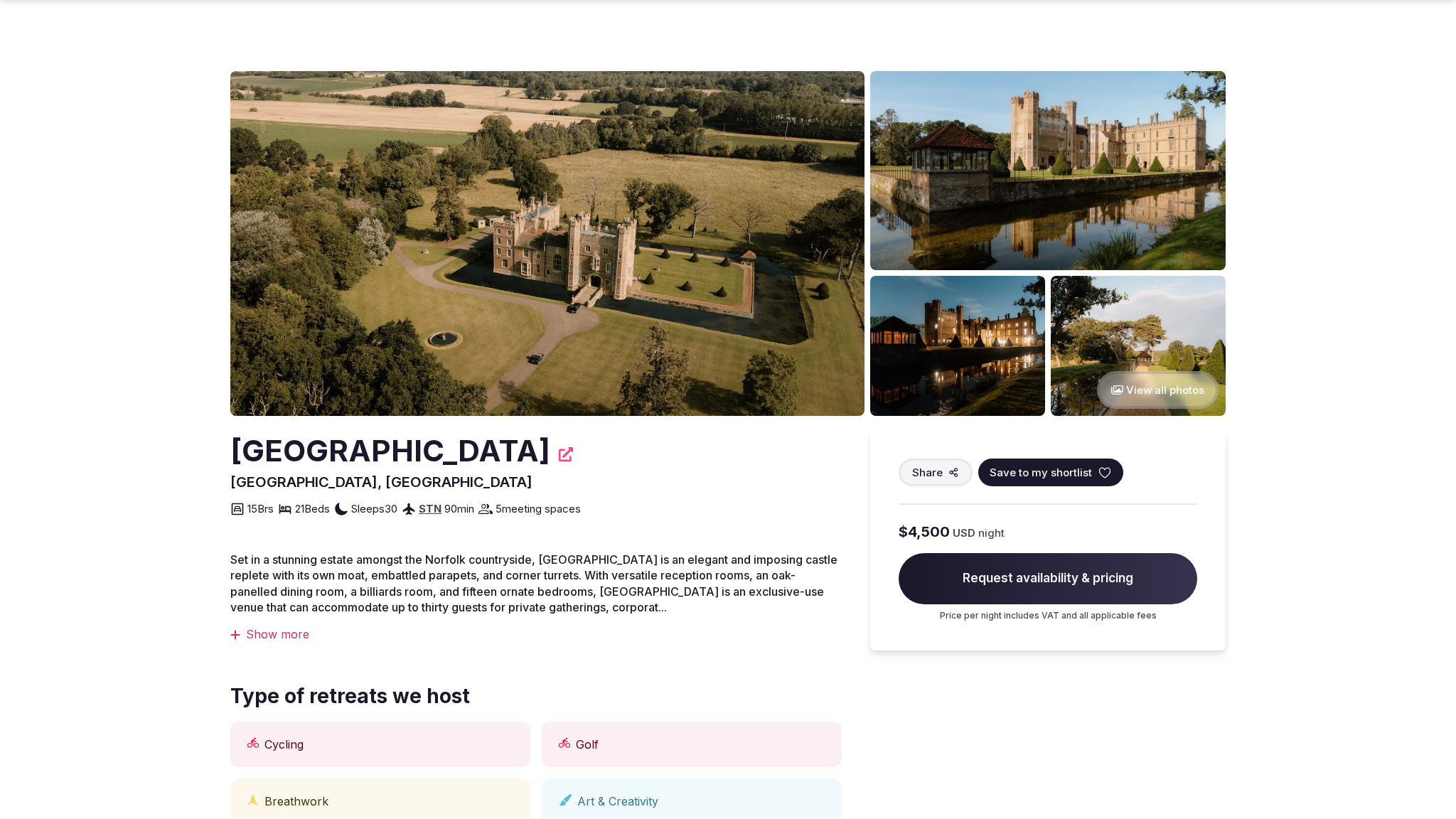
scroll to position [1492, 0]
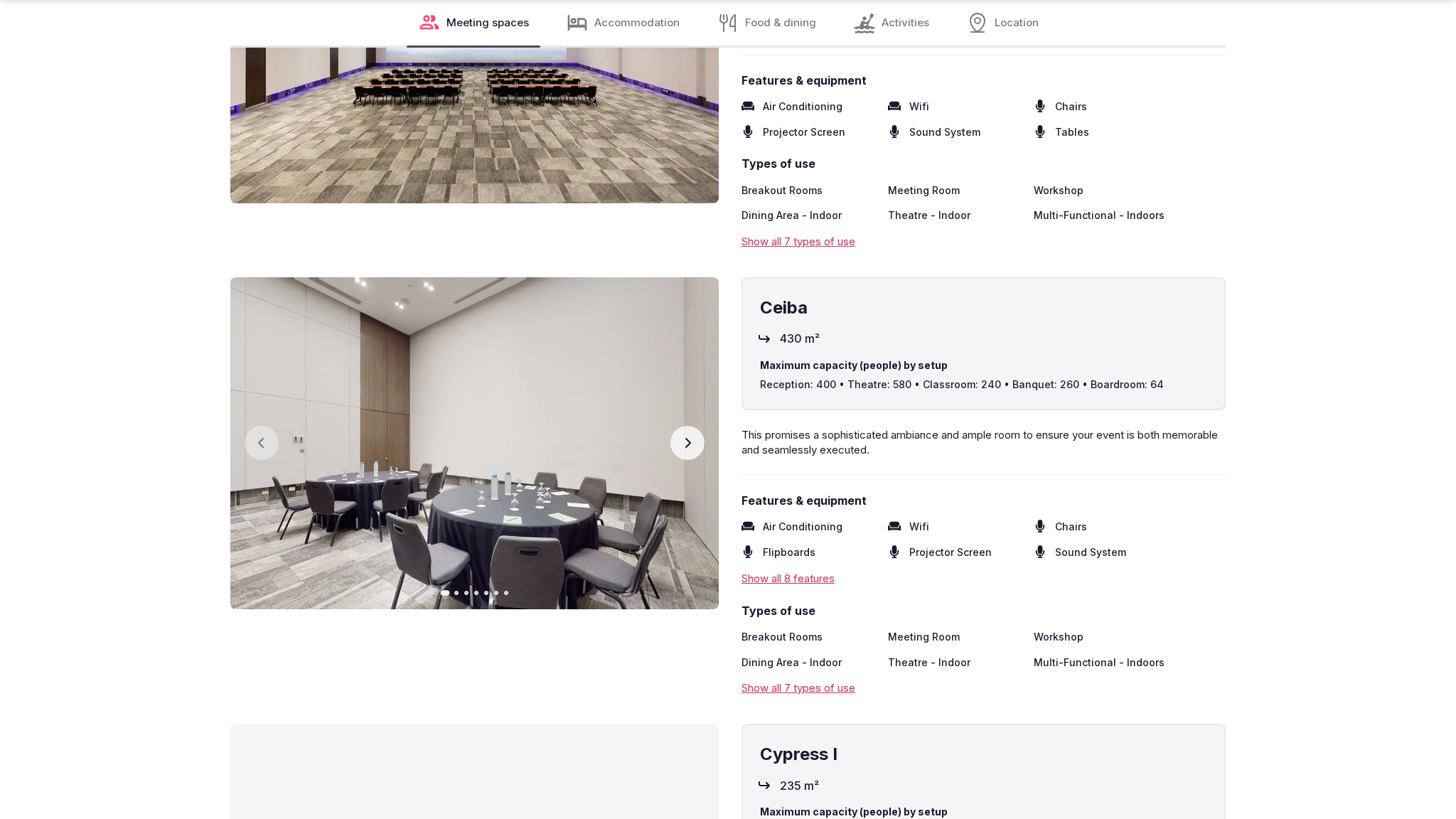
scroll to position [3007, 0]
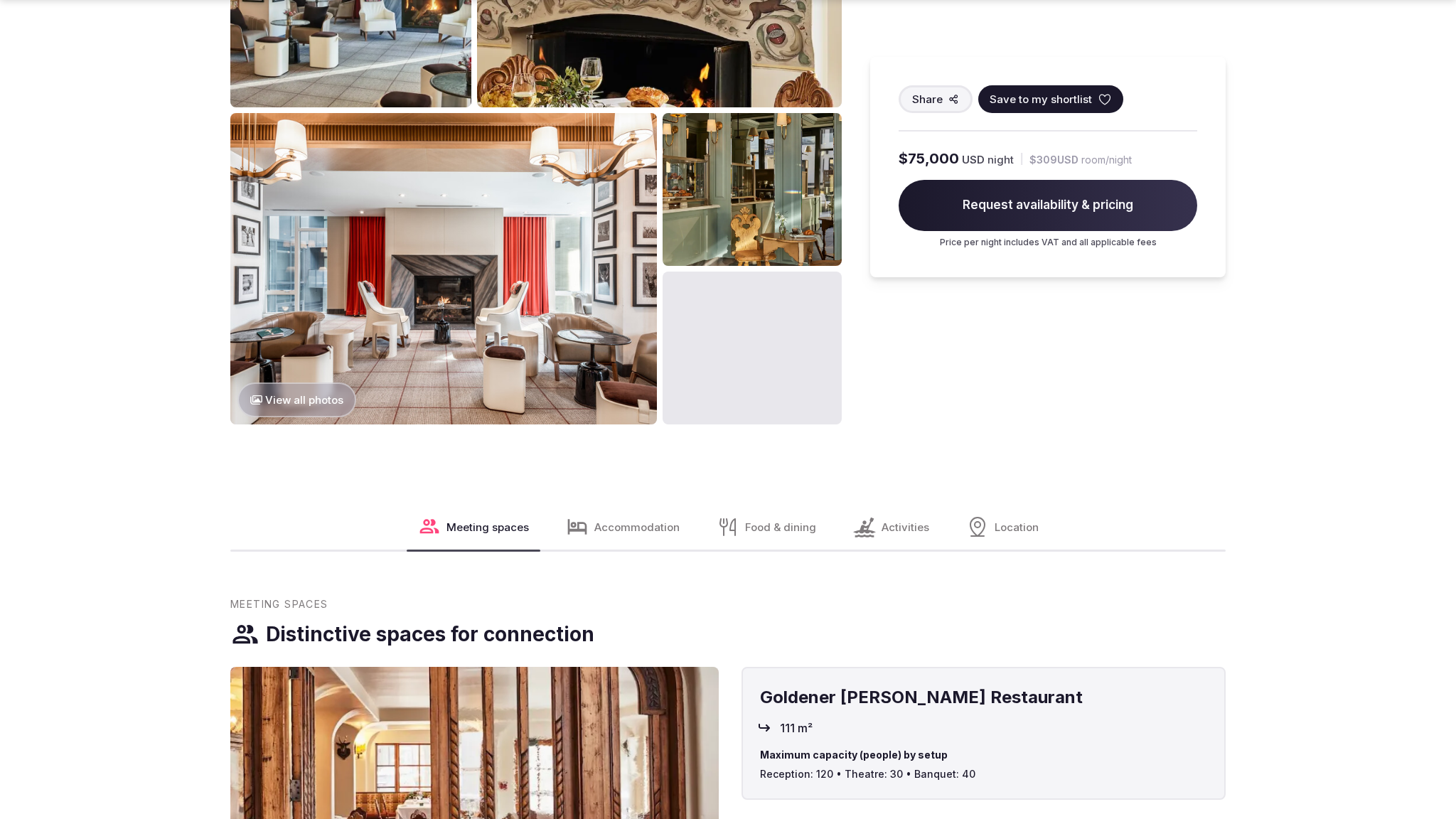
scroll to position [2324, 0]
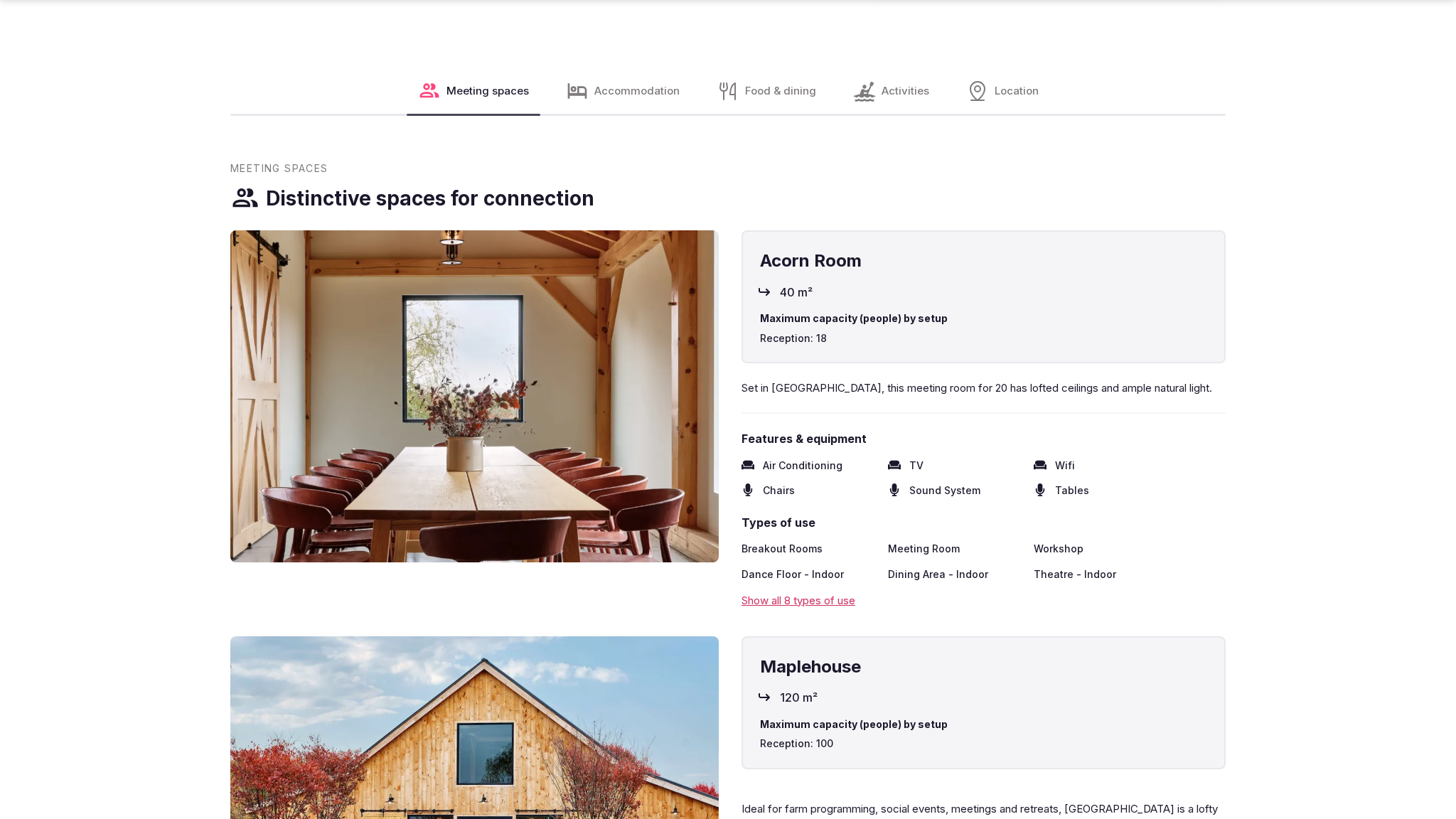
scroll to position [2281, 0]
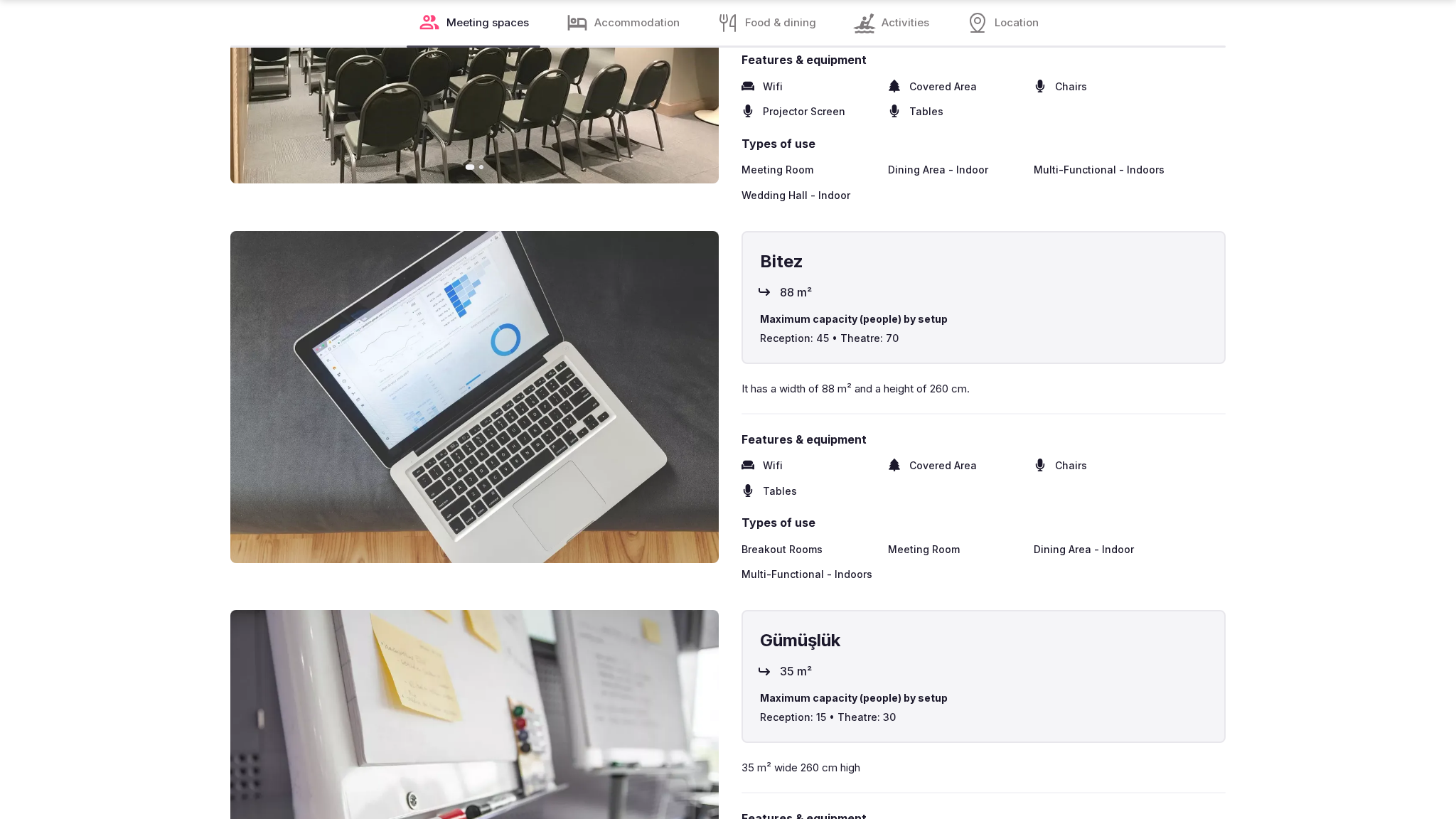
scroll to position [3065, 0]
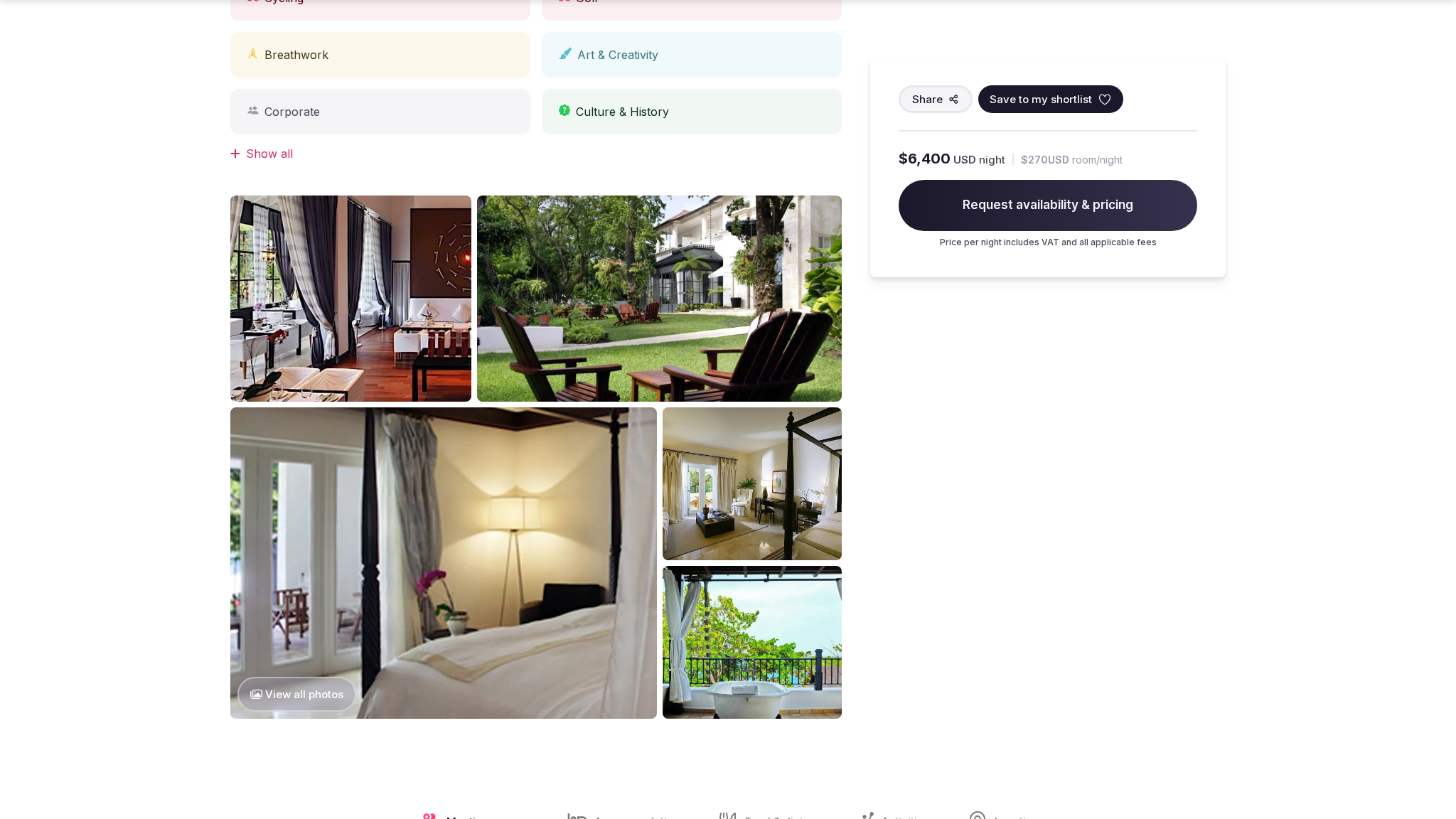
scroll to position [1525, 0]
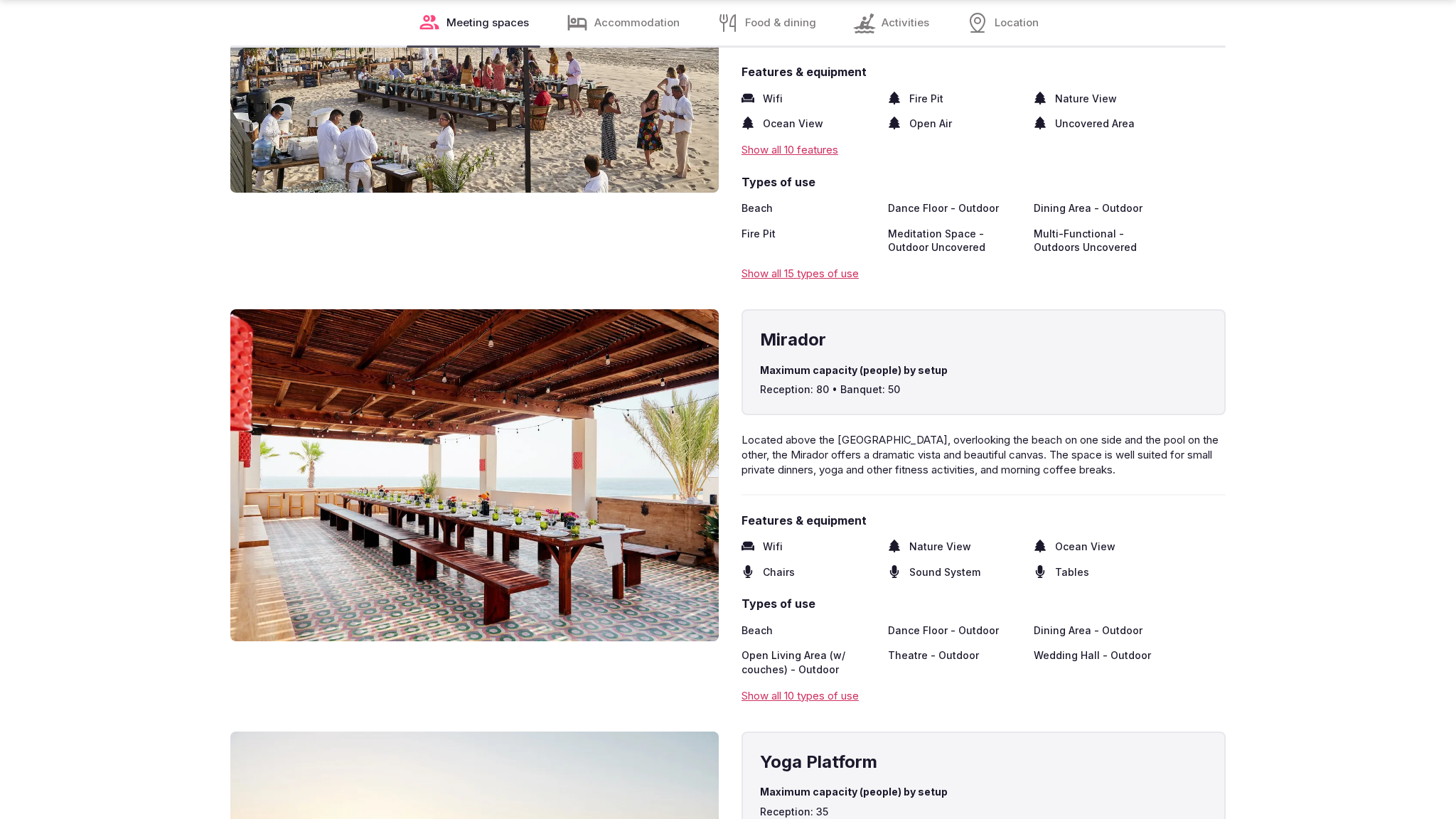
scroll to position [3065, 0]
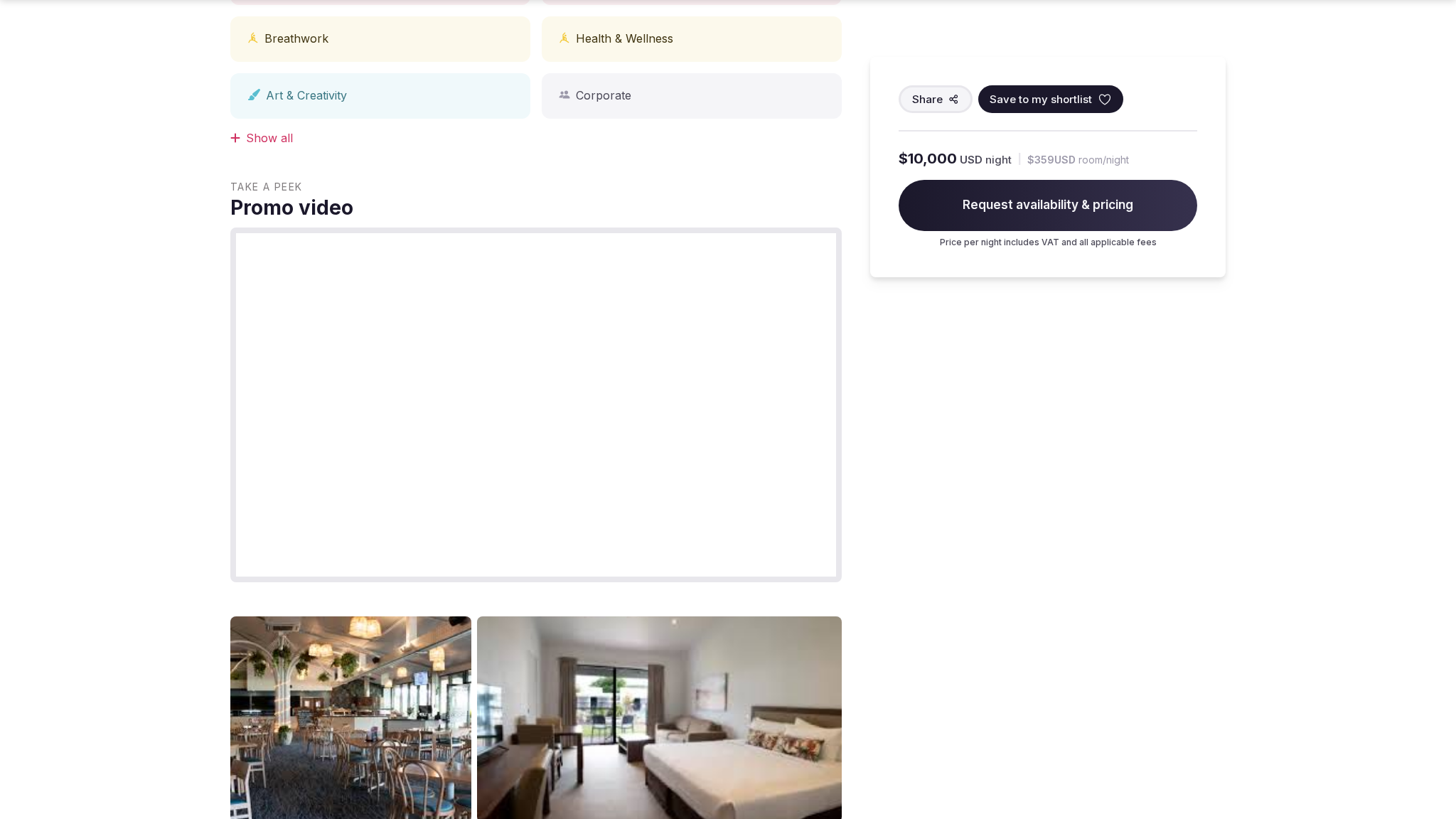
scroll to position [1535, 0]
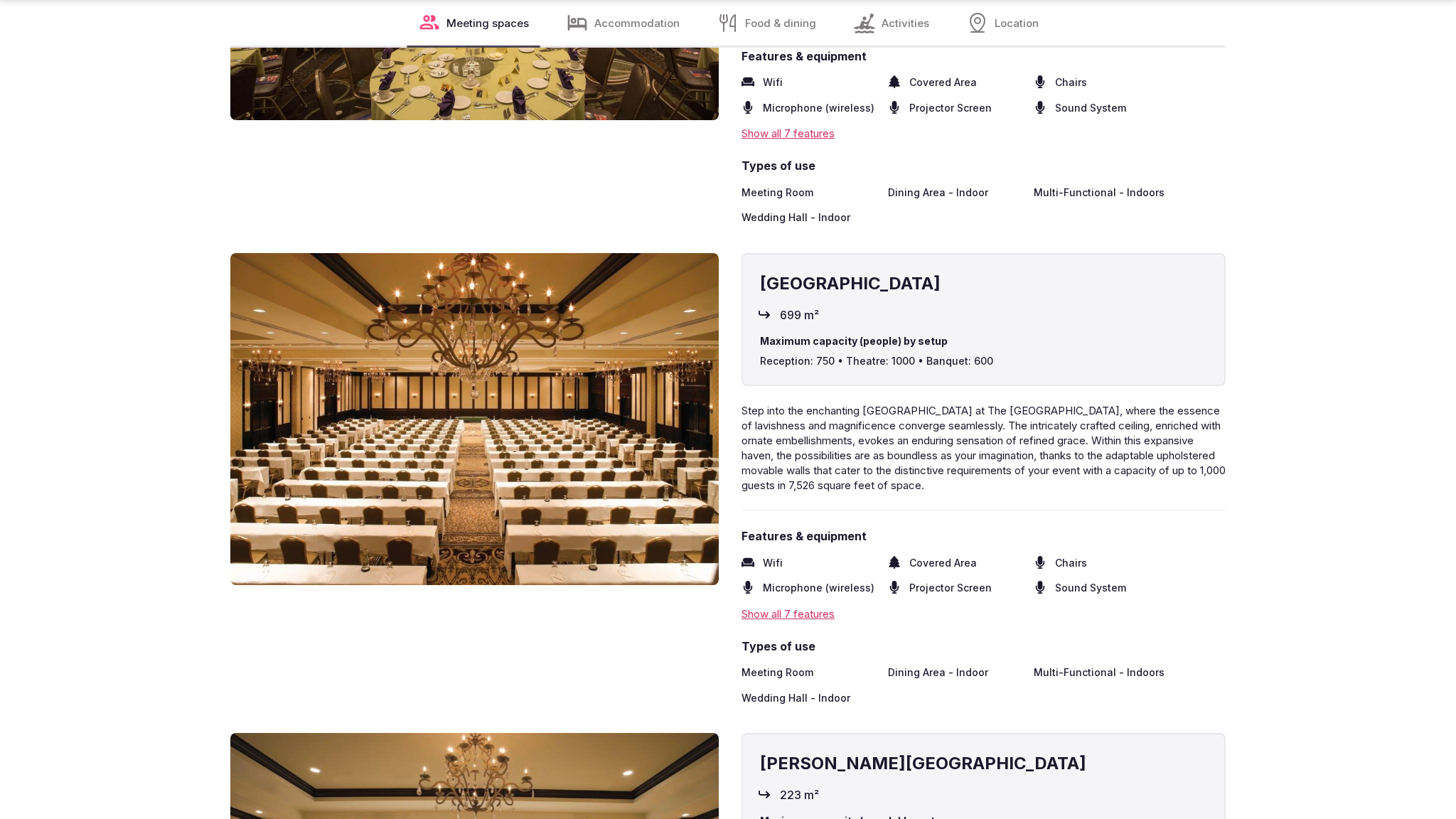
scroll to position [3065, 0]
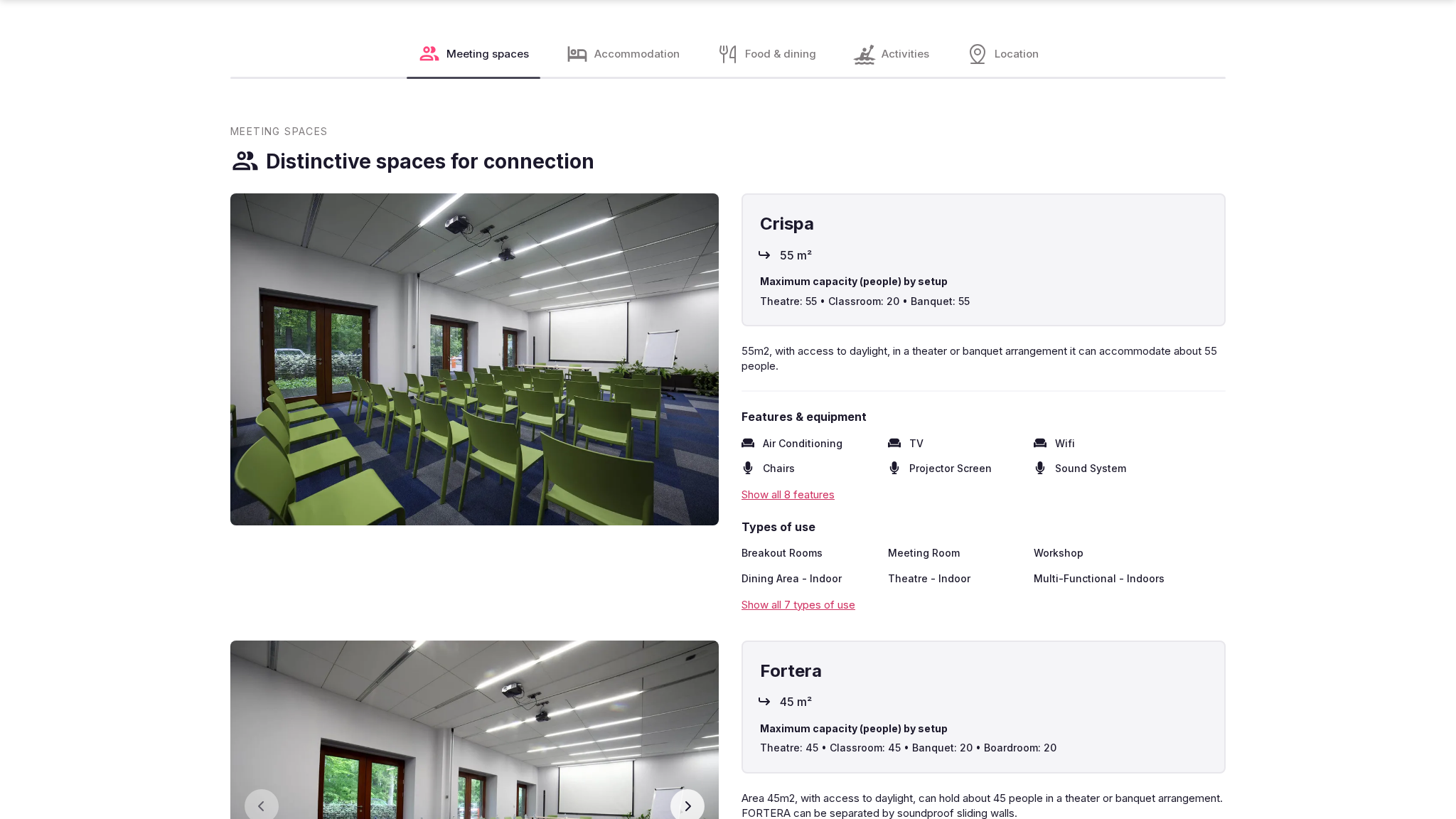
scroll to position [2318, 0]
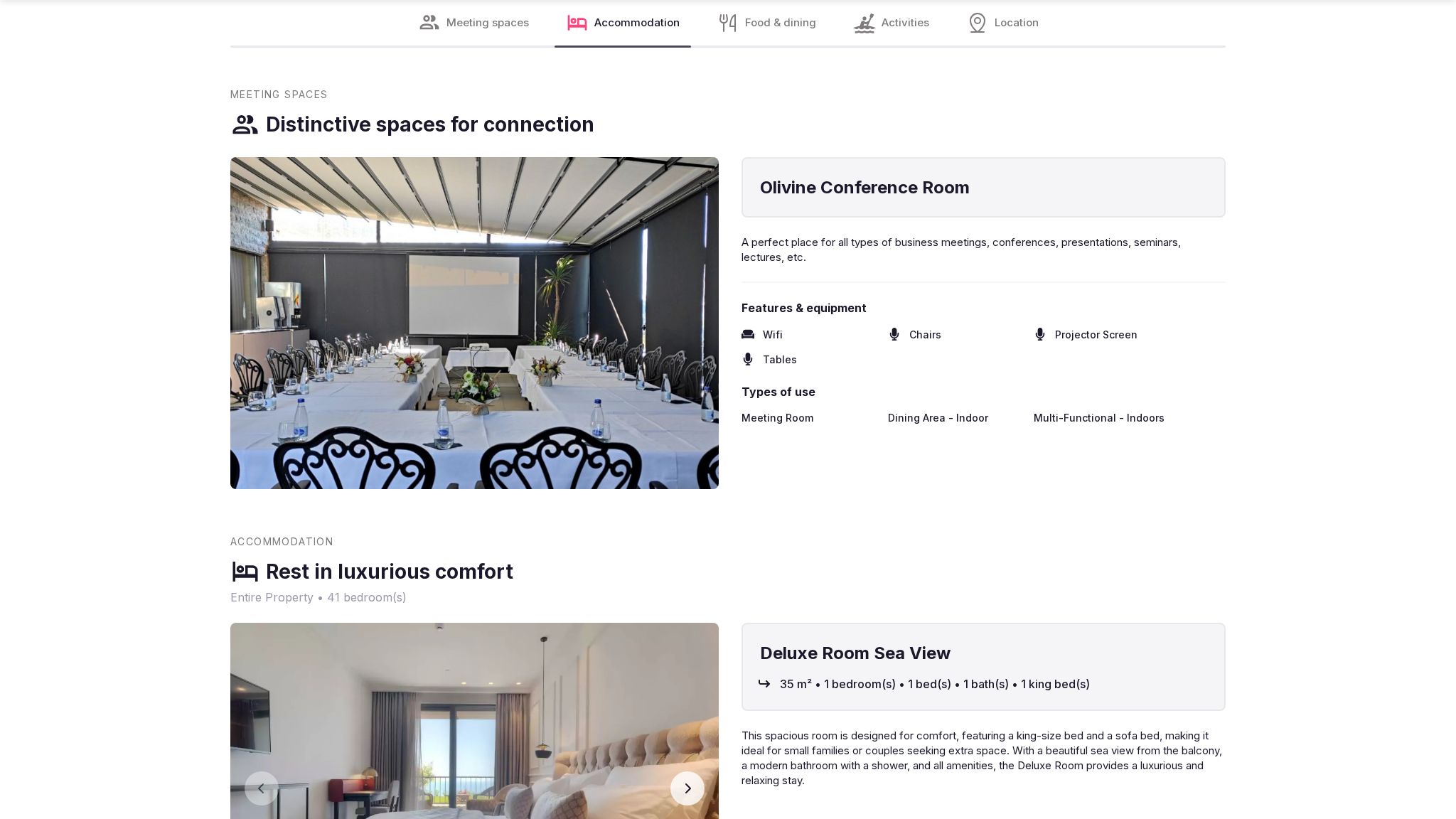
scroll to position [2276, 0]
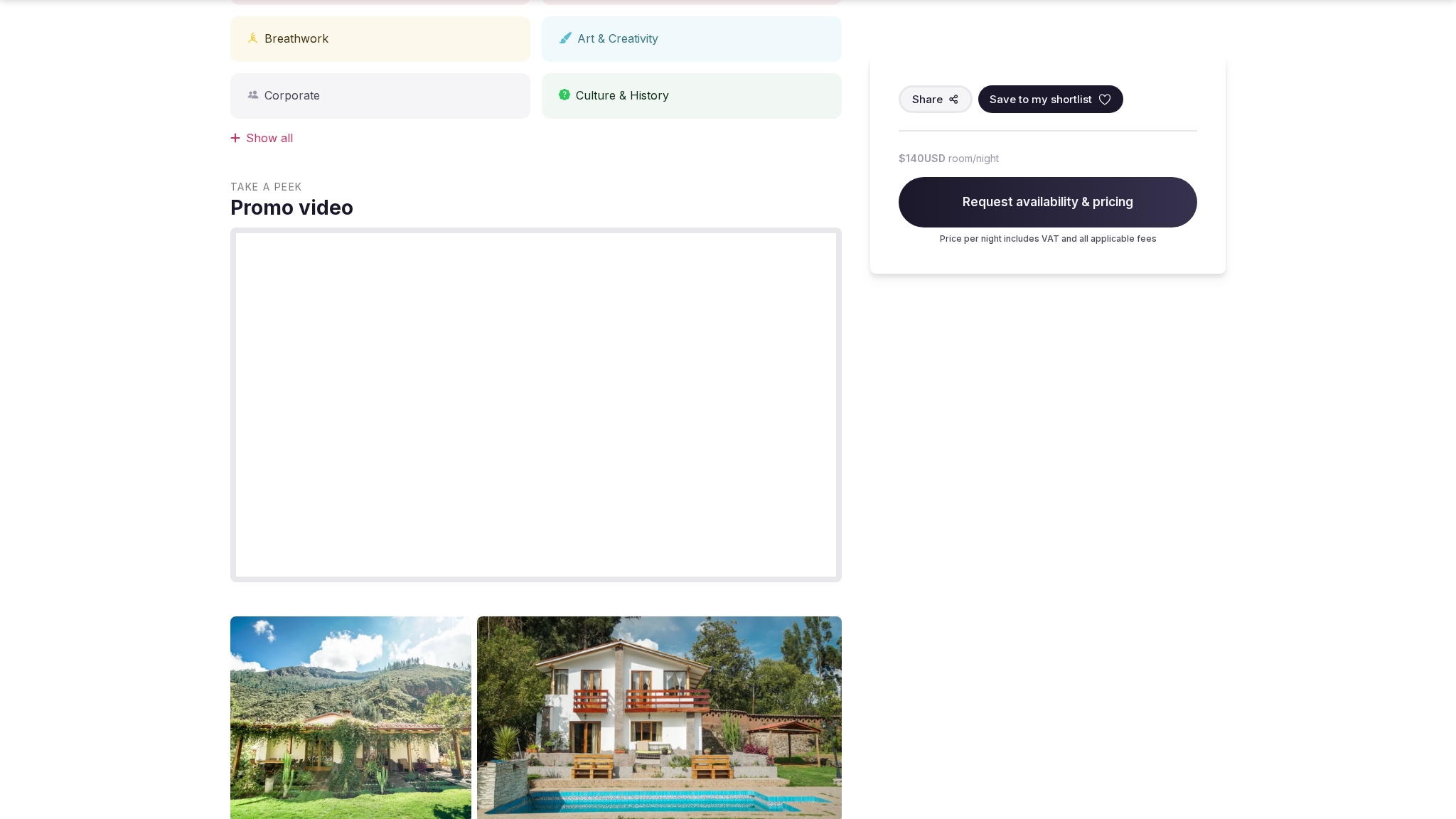
scroll to position [1535, 0]
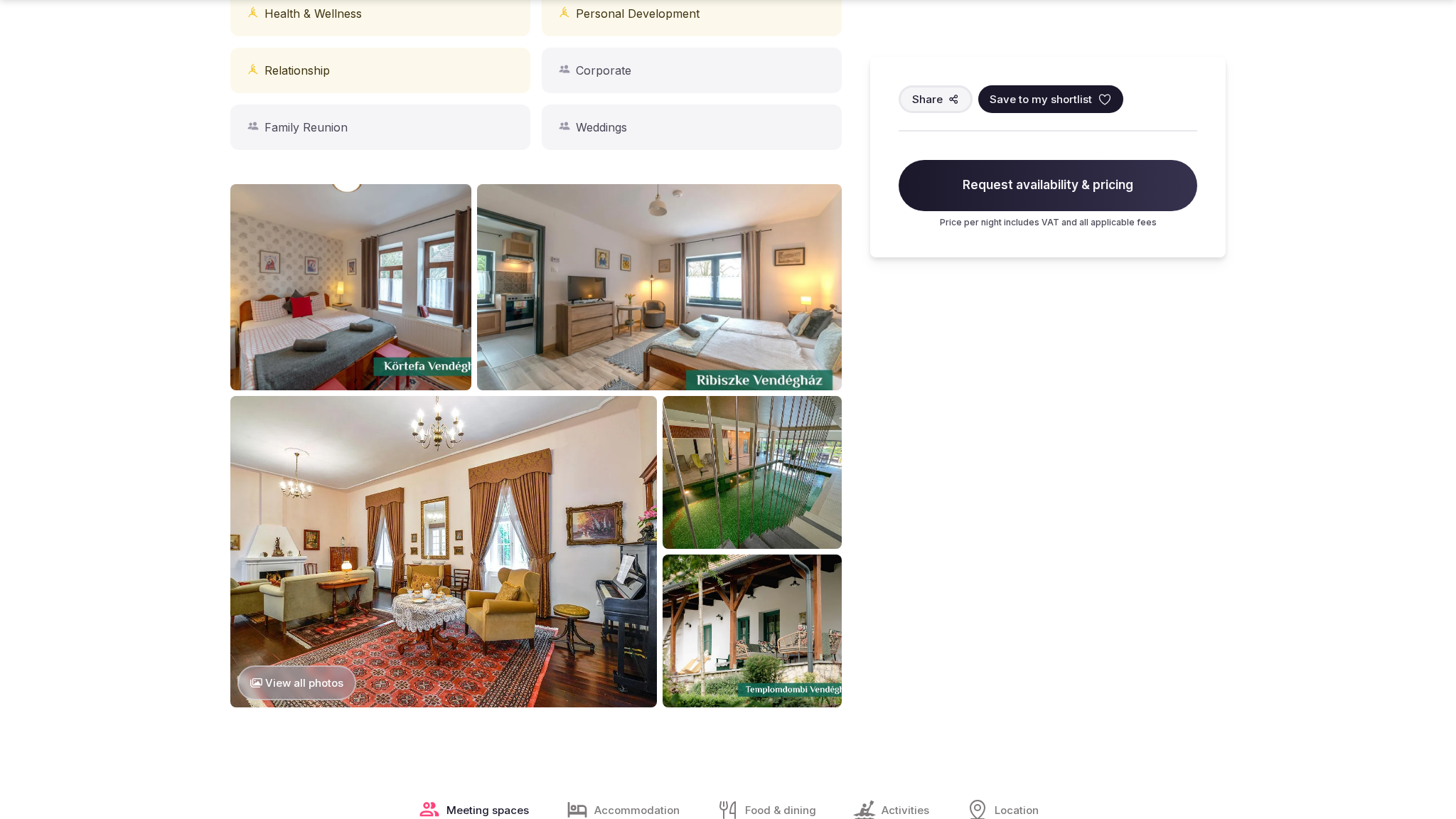
scroll to position [1535, 0]
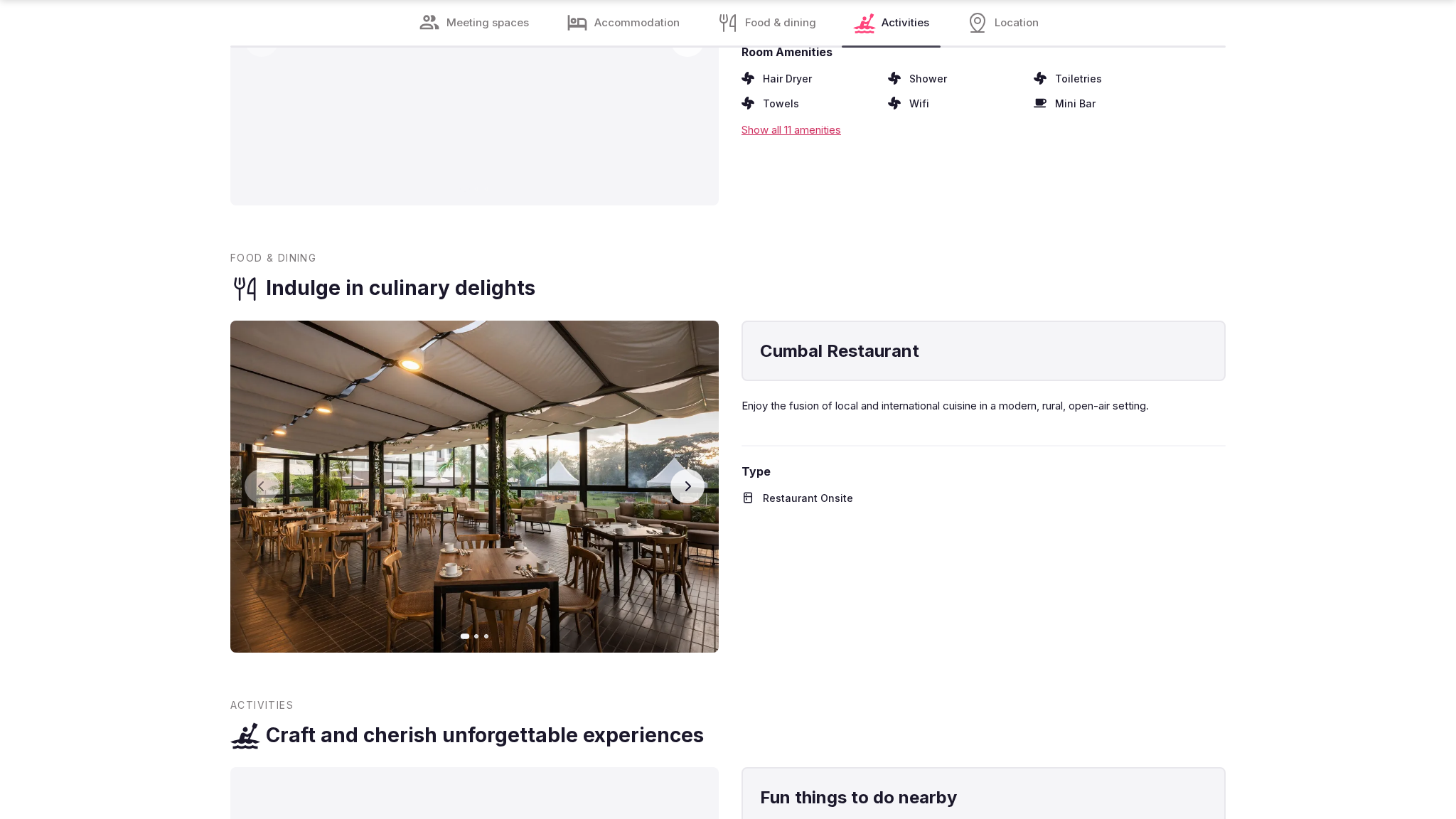
scroll to position [3056, 0]
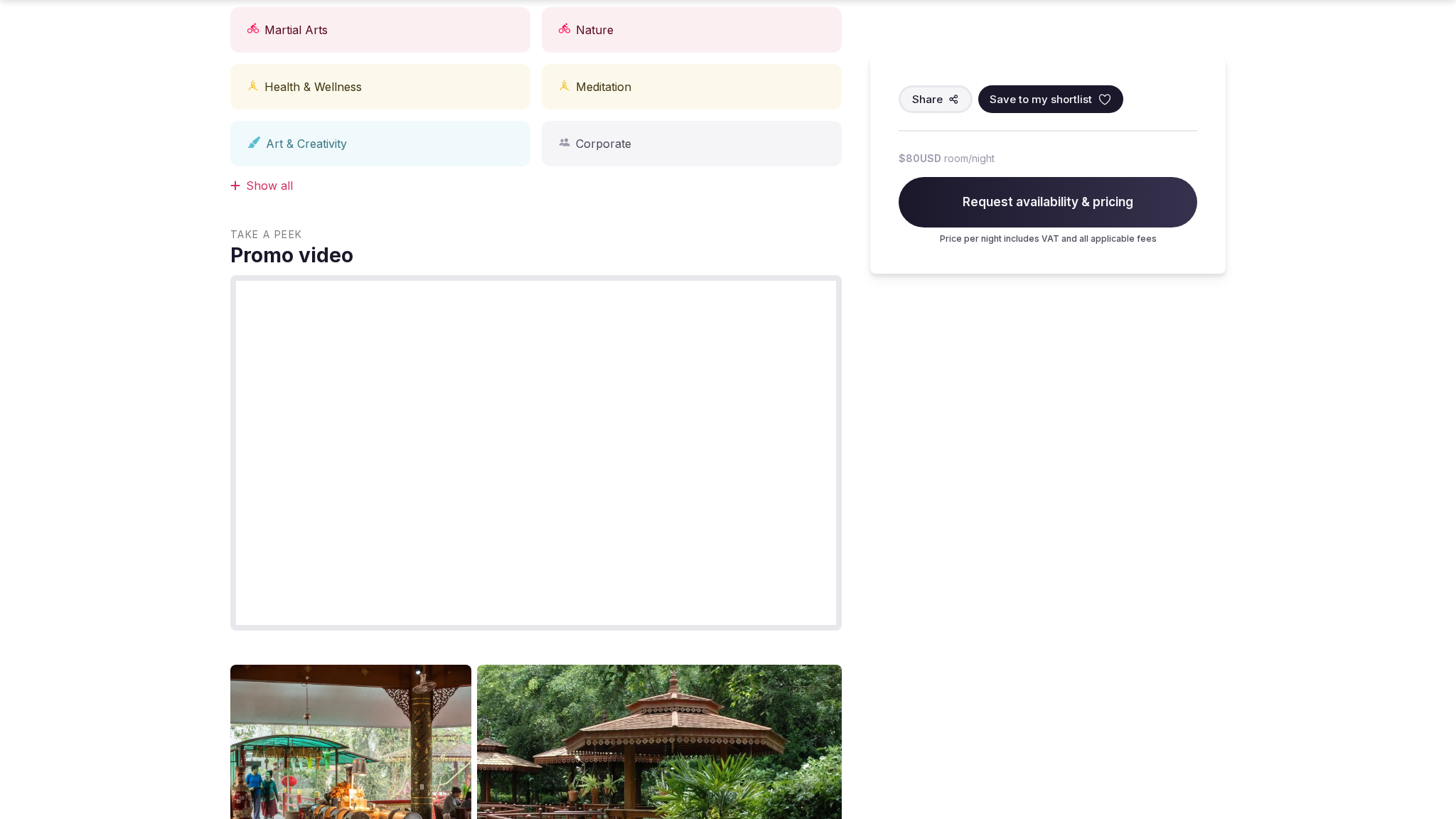
scroll to position [1535, 0]
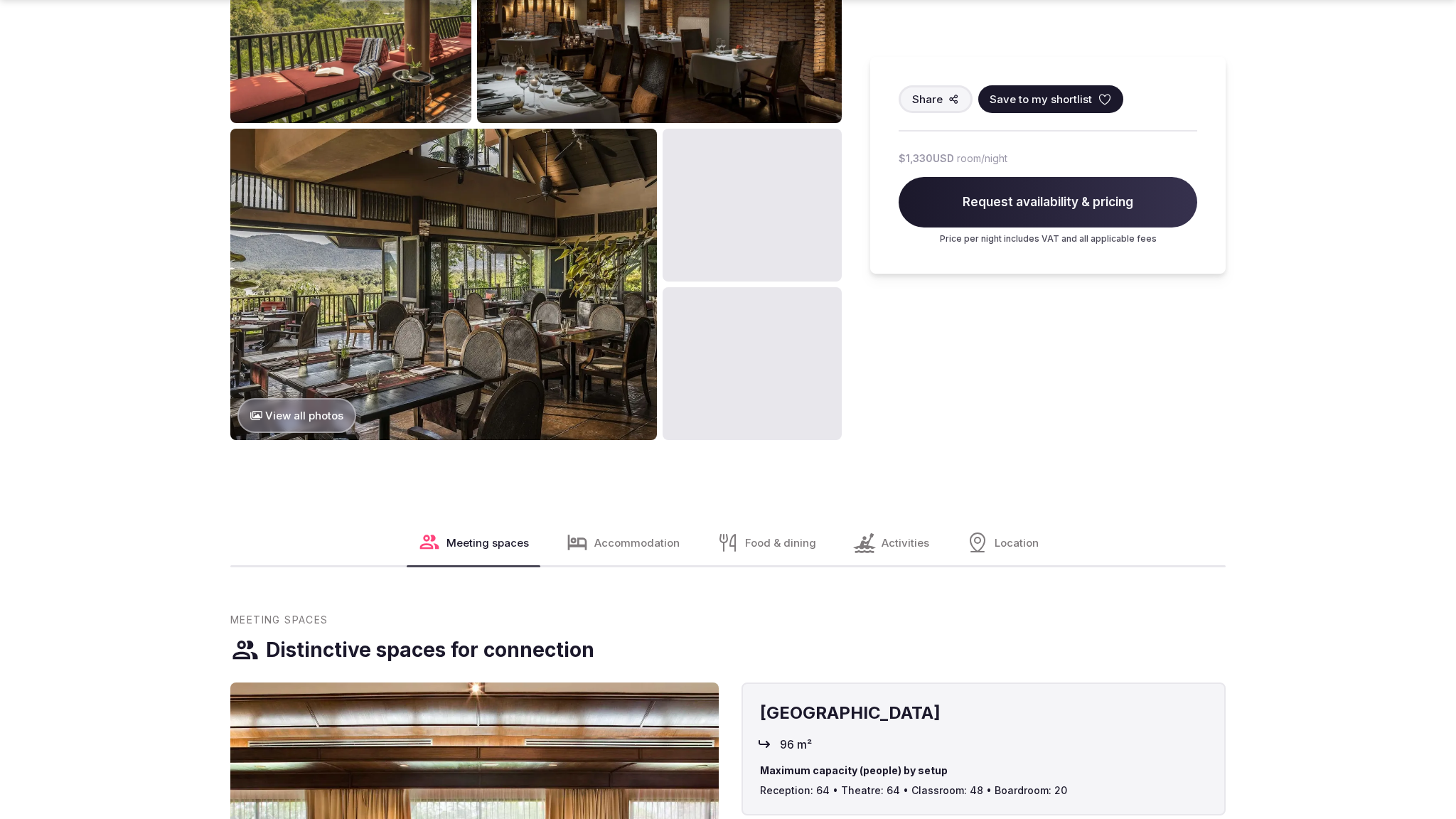
scroll to position [2324, 0]
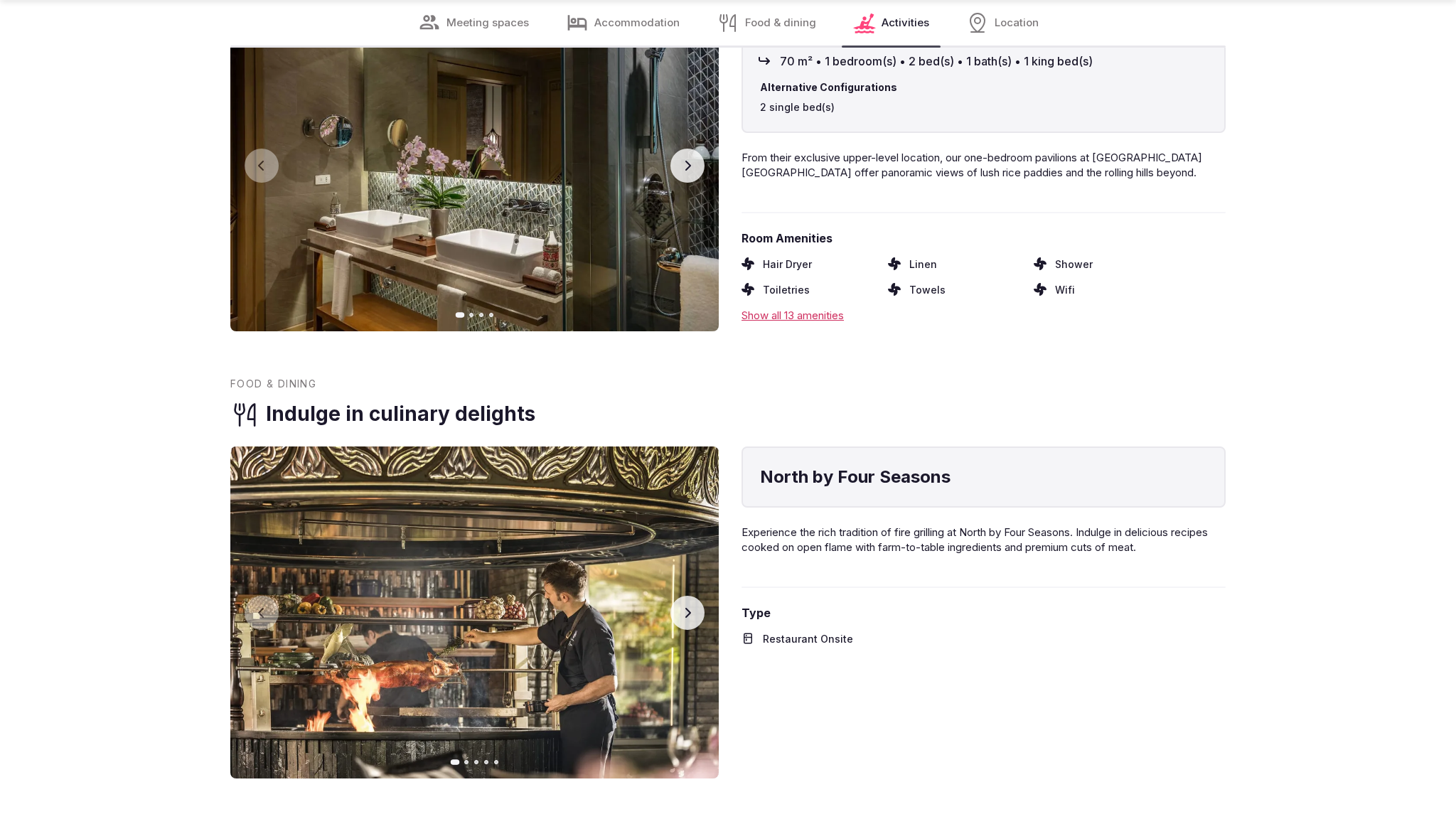
scroll to position [3065, 0]
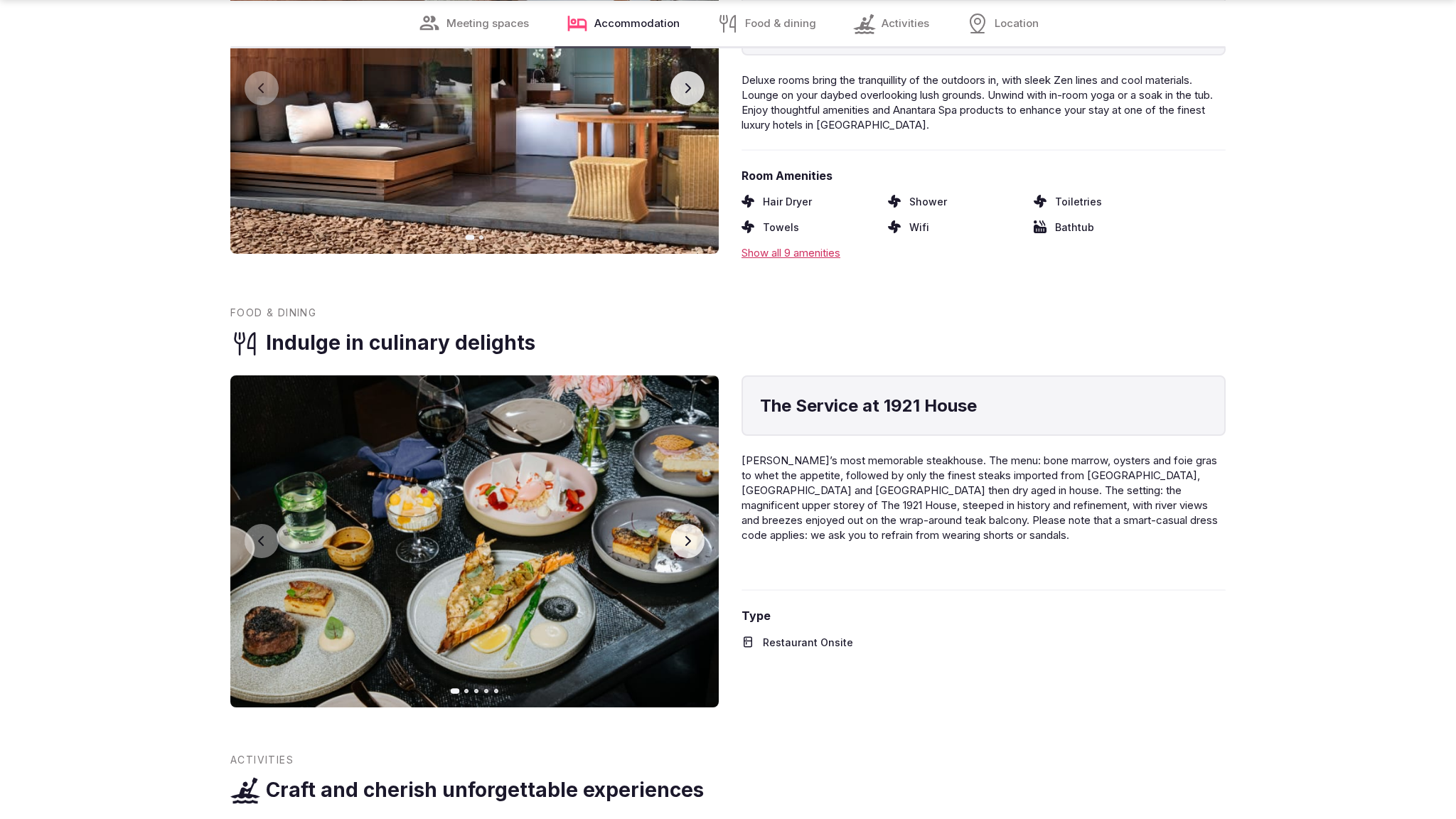
scroll to position [3065, 0]
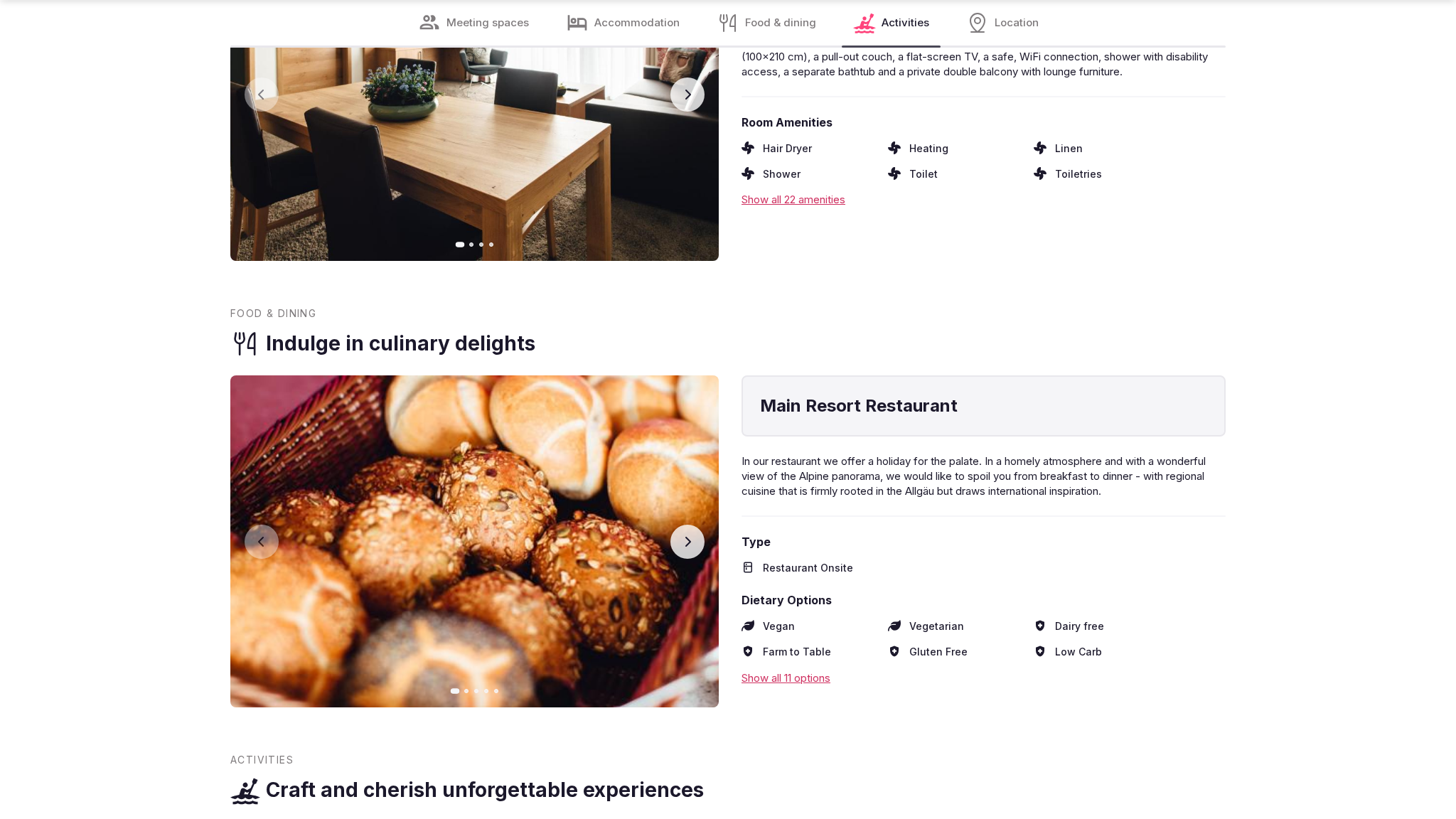
scroll to position [3018, 0]
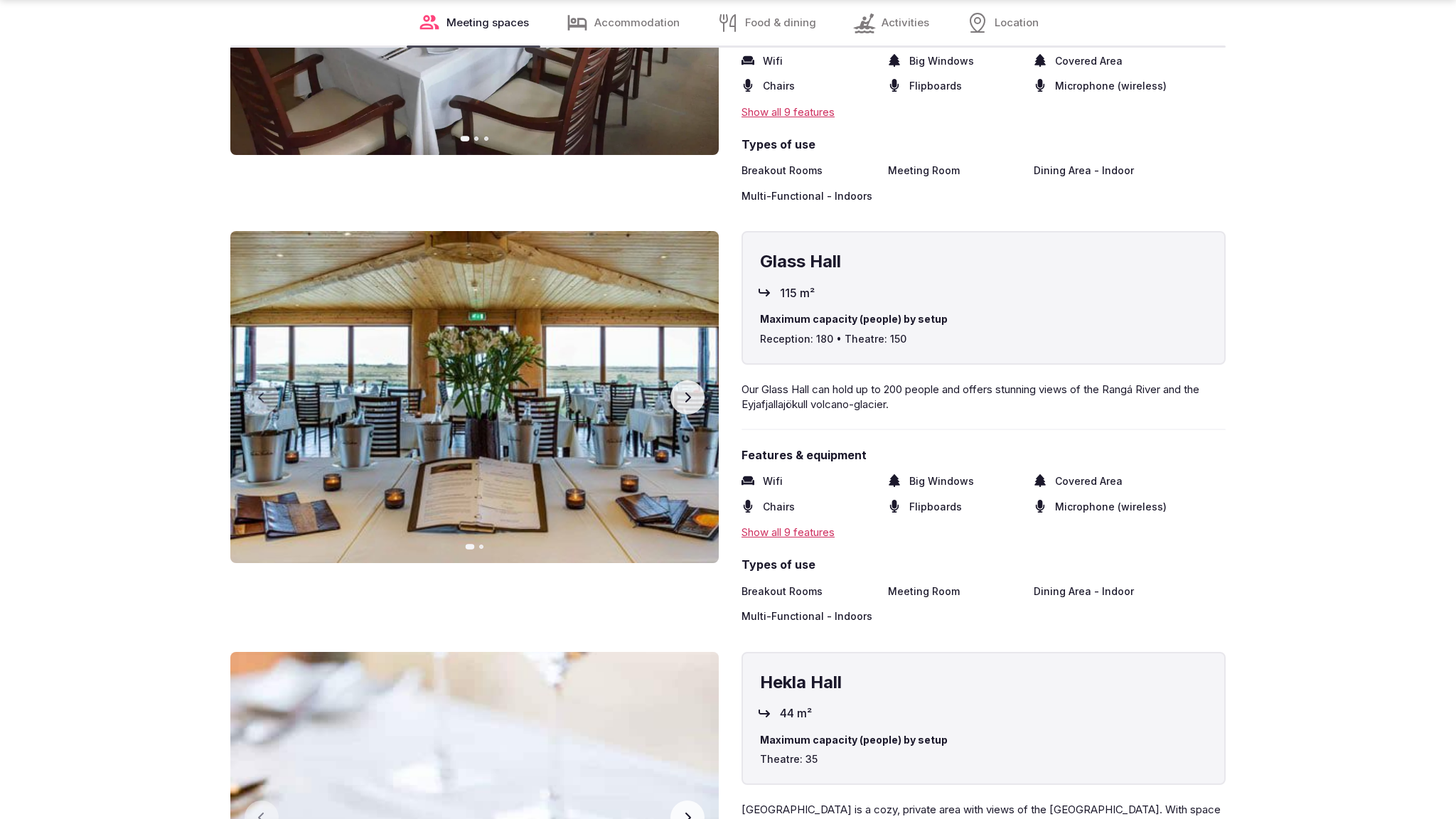
scroll to position [3062, 0]
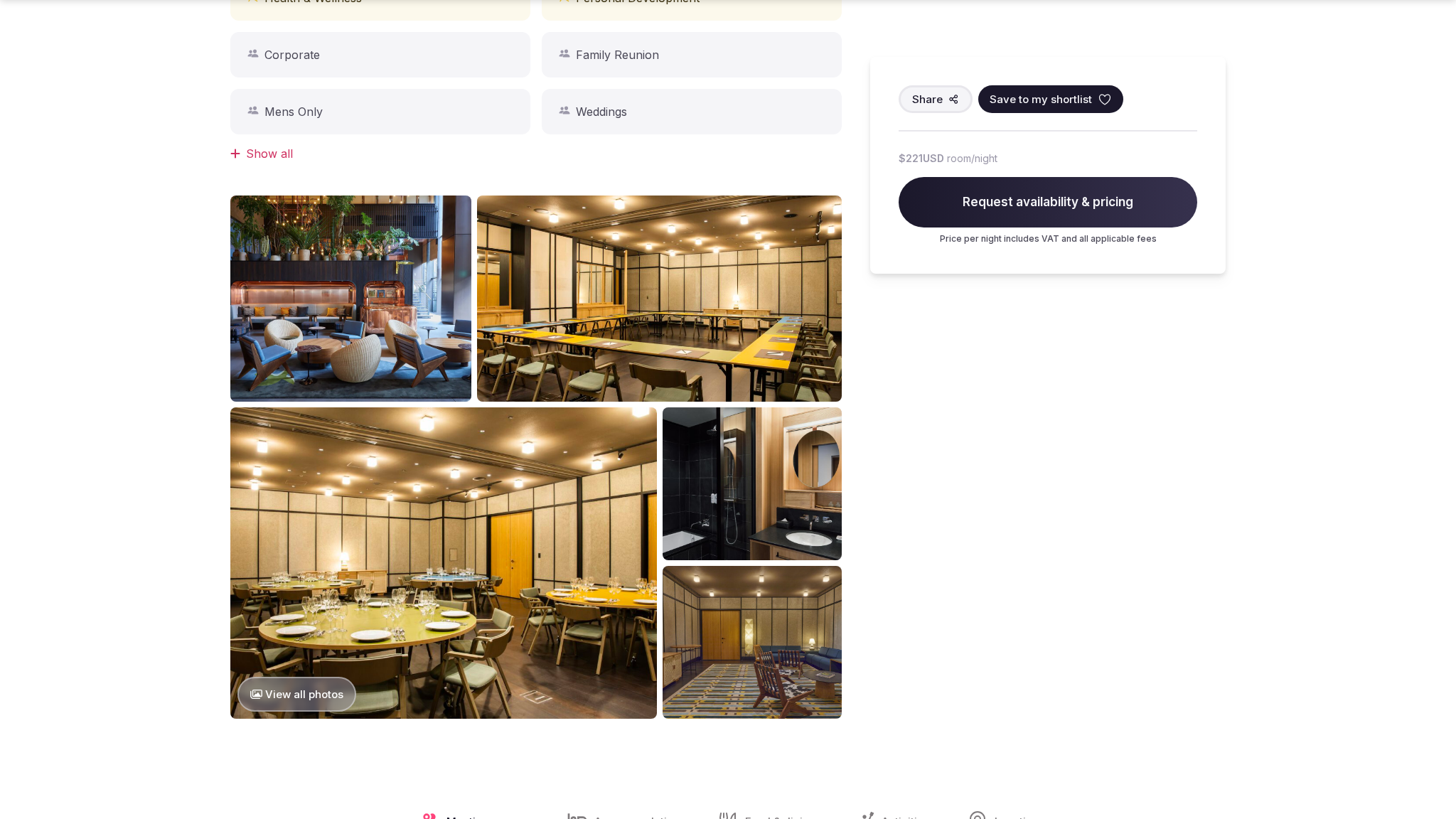
scroll to position [1535, 0]
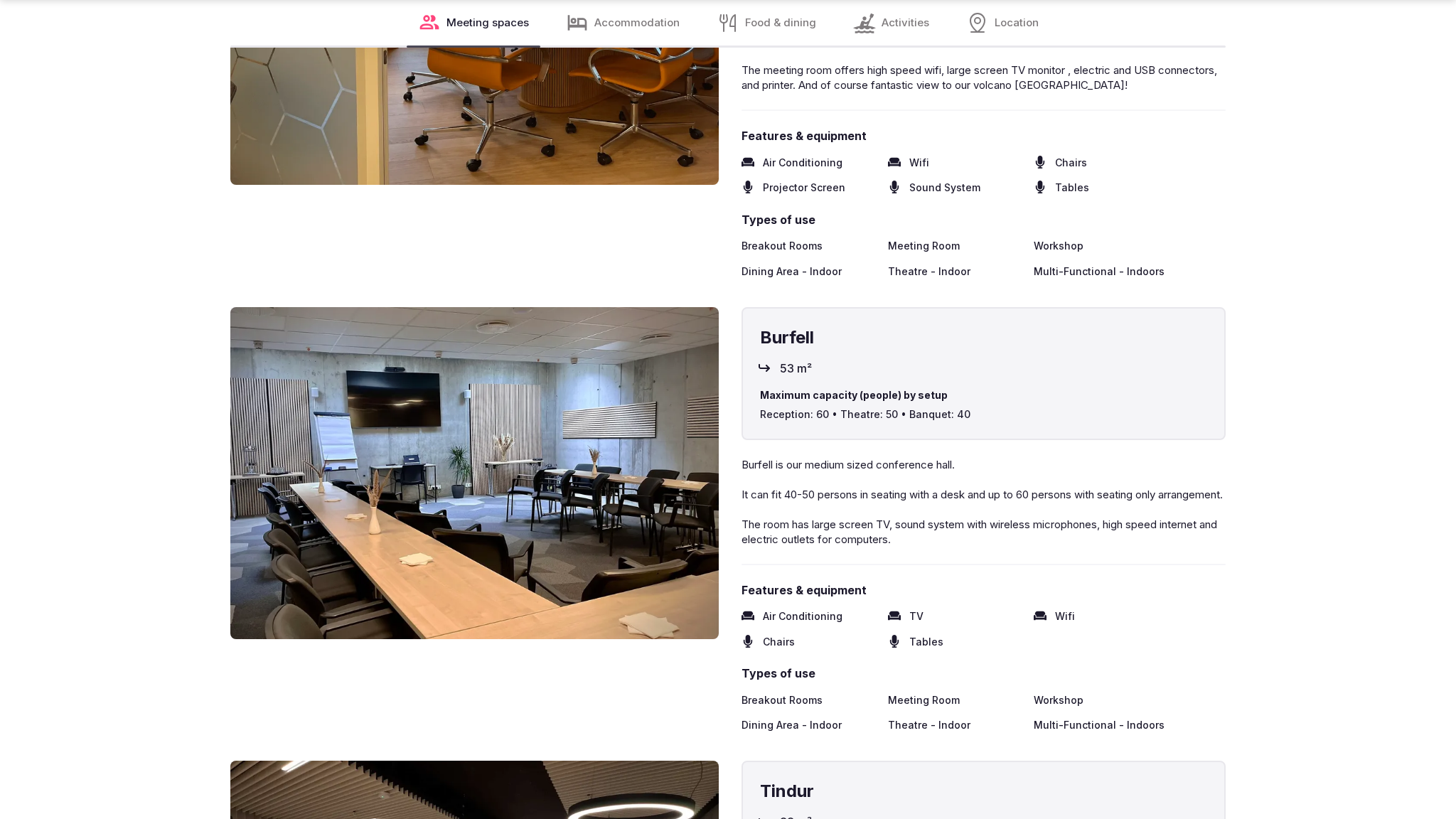
scroll to position [3063, 0]
